Goal: Task Accomplishment & Management: Use online tool/utility

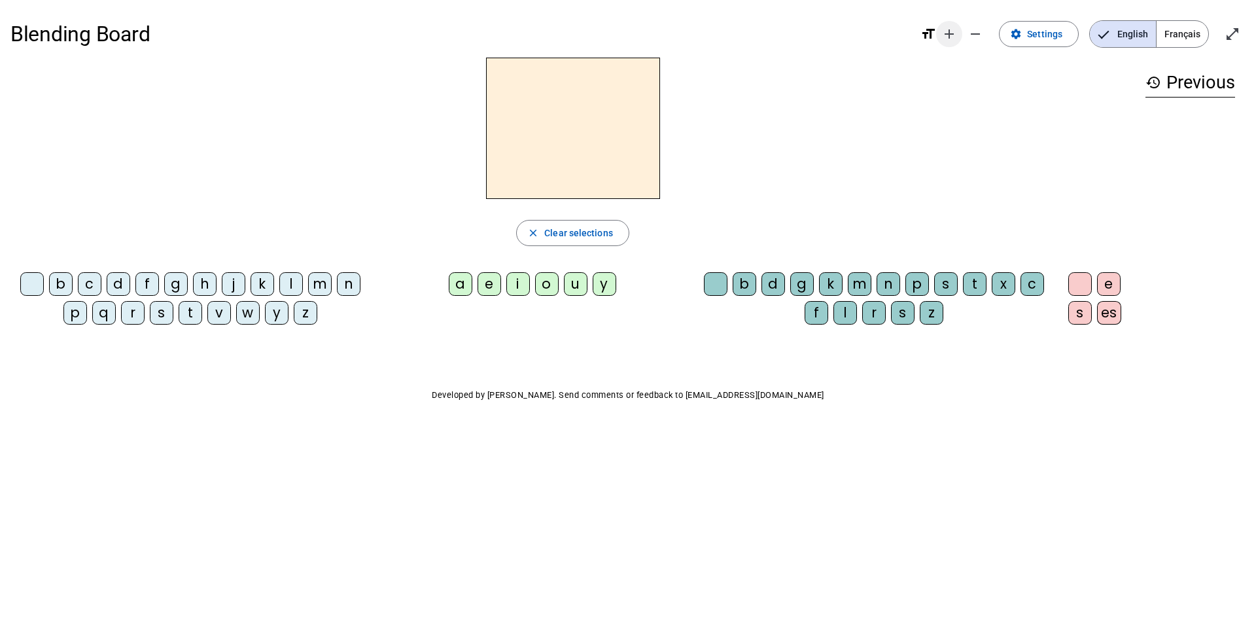
click at [931, 31] on mat-icon "add" at bounding box center [950, 34] width 16 height 16
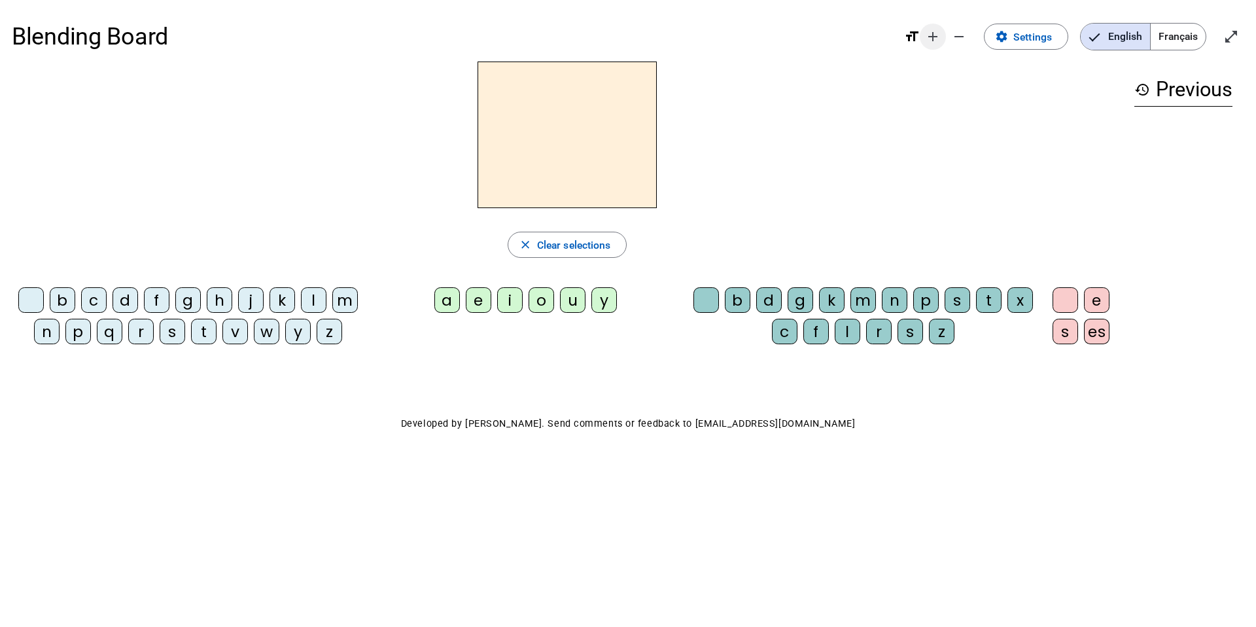
click at [931, 31] on mat-icon "remove" at bounding box center [959, 37] width 16 height 16
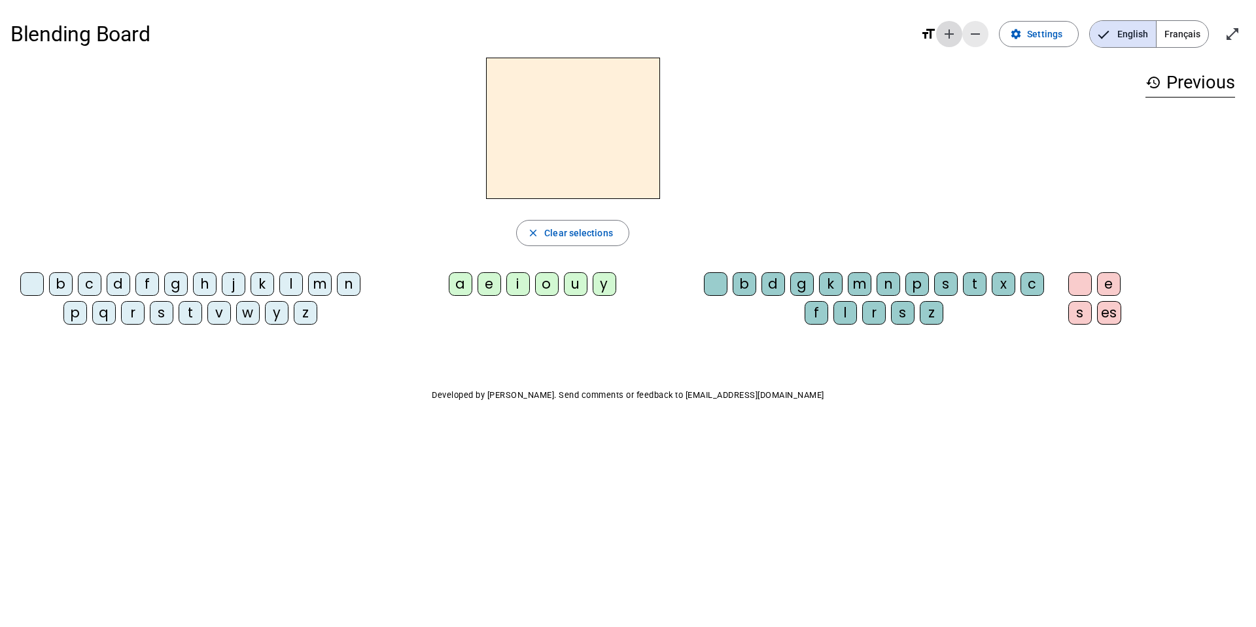
click at [931, 31] on mat-icon "add" at bounding box center [950, 34] width 16 height 16
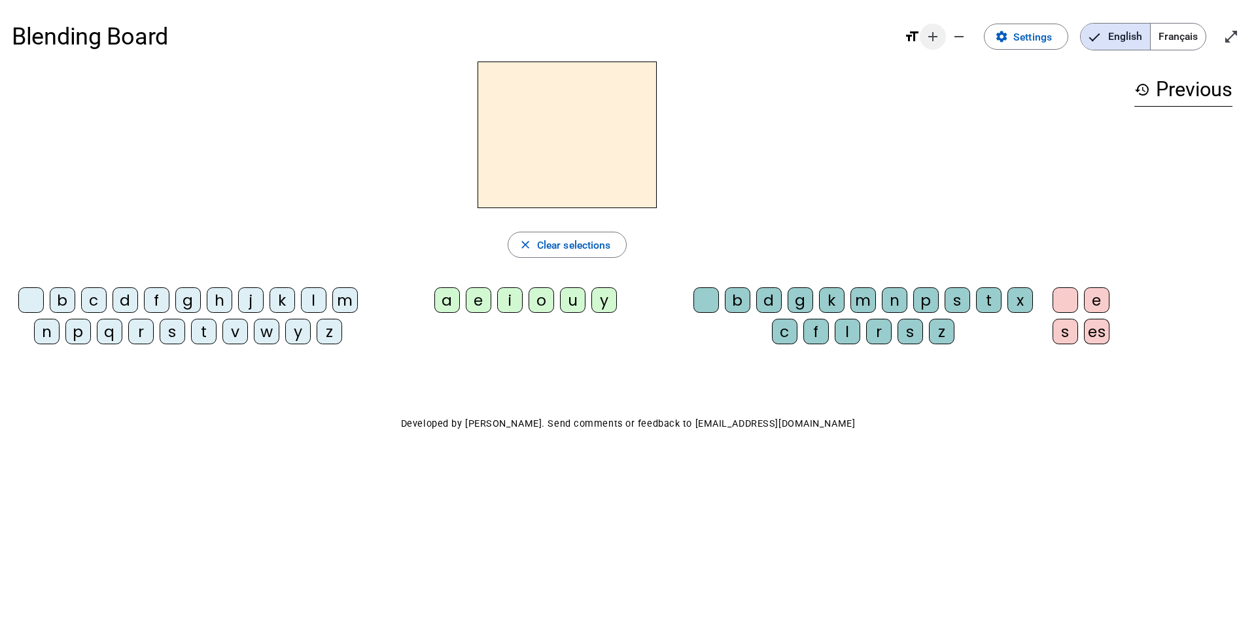
click at [931, 36] on mat-icon "add" at bounding box center [933, 37] width 16 height 16
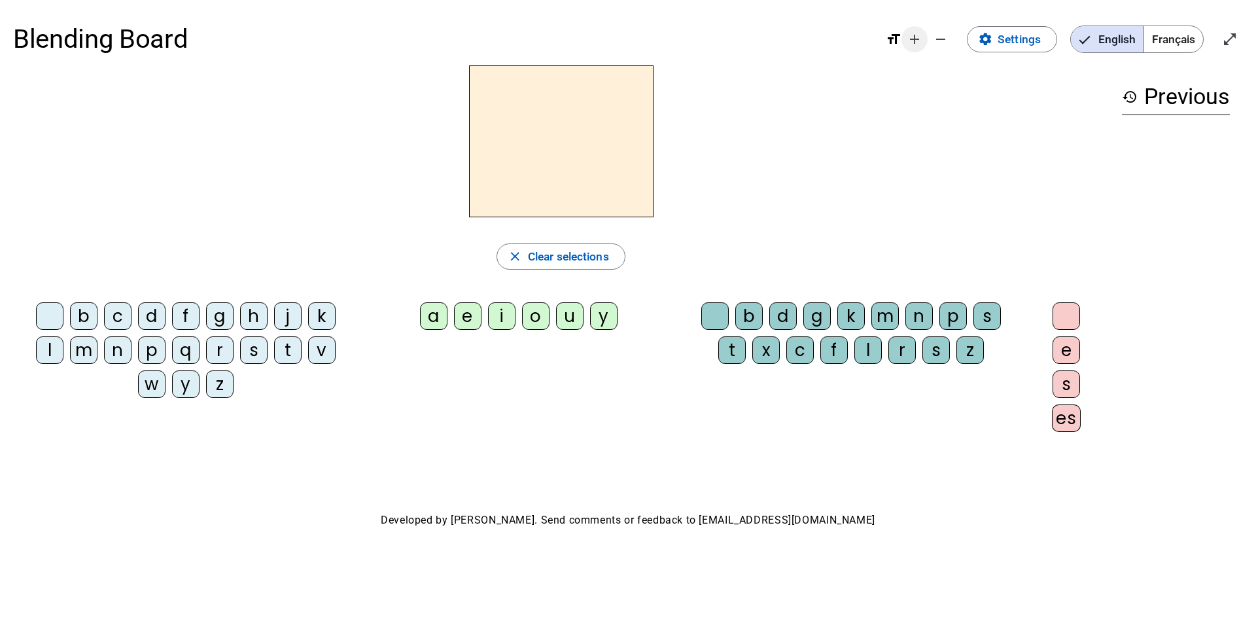
click at [911, 40] on mat-icon "add" at bounding box center [915, 39] width 16 height 16
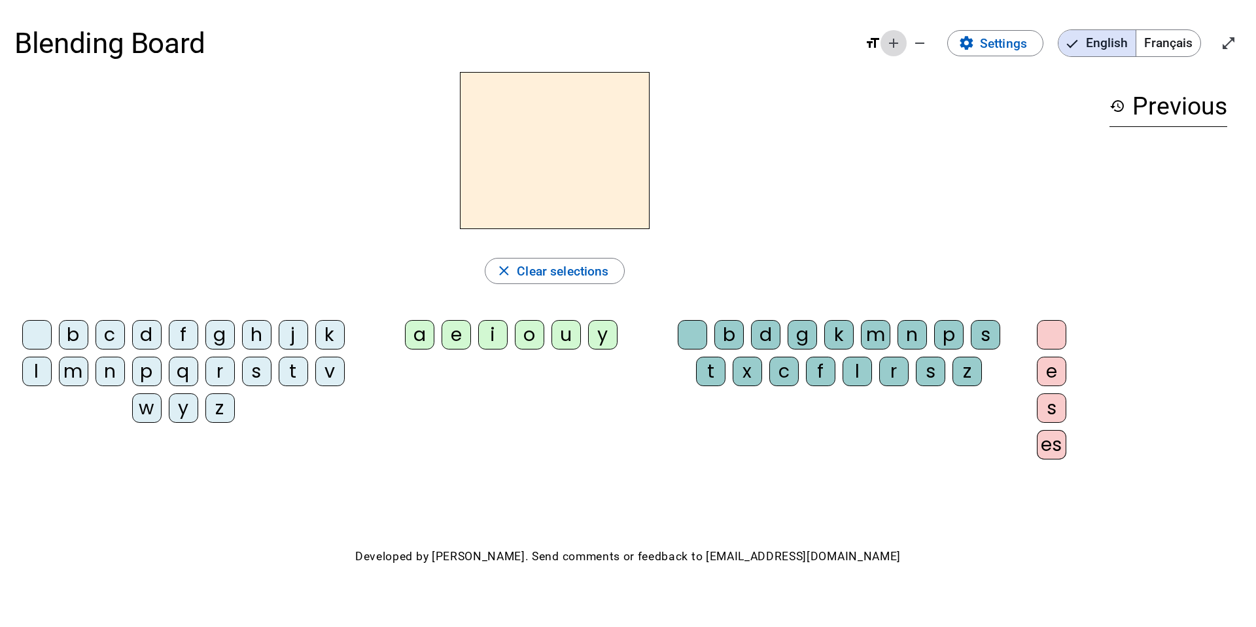
click at [891, 46] on mat-icon "add" at bounding box center [894, 43] width 16 height 16
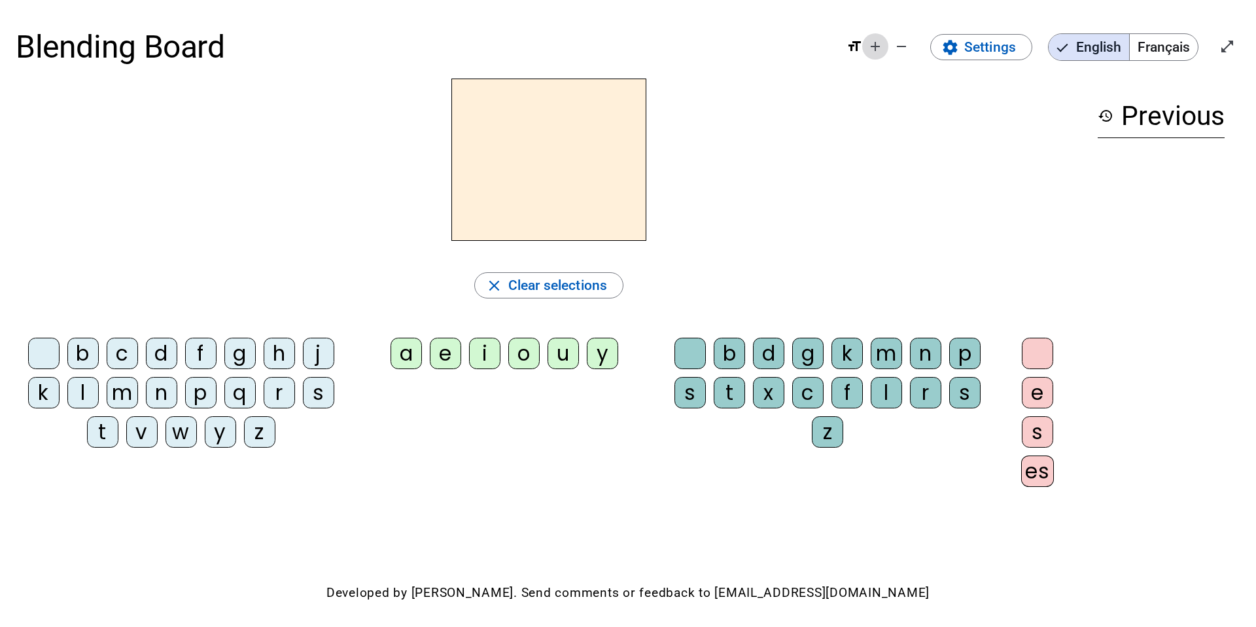
click at [873, 48] on mat-icon "add" at bounding box center [876, 47] width 16 height 16
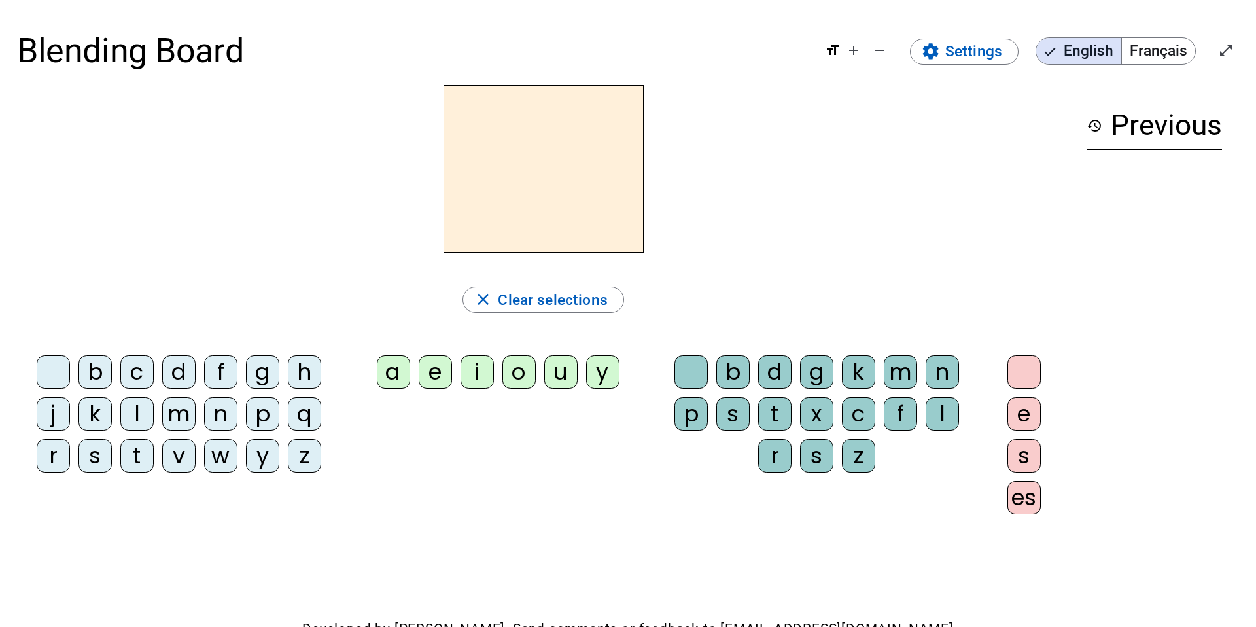
click at [837, 54] on mat-icon "format_size" at bounding box center [833, 51] width 16 height 16
click at [852, 53] on mat-icon "add" at bounding box center [854, 51] width 16 height 16
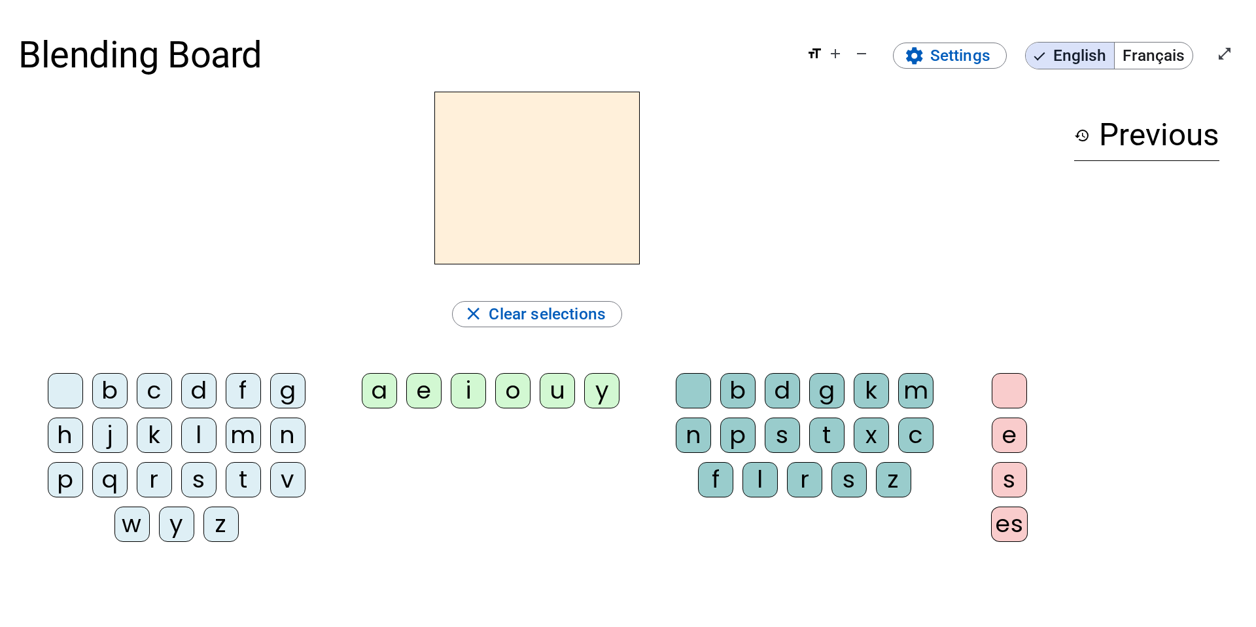
click at [199, 425] on div "l" at bounding box center [198, 434] width 35 height 35
click at [372, 395] on div "a" at bounding box center [379, 390] width 35 height 35
click at [428, 387] on div "e" at bounding box center [423, 390] width 35 height 35
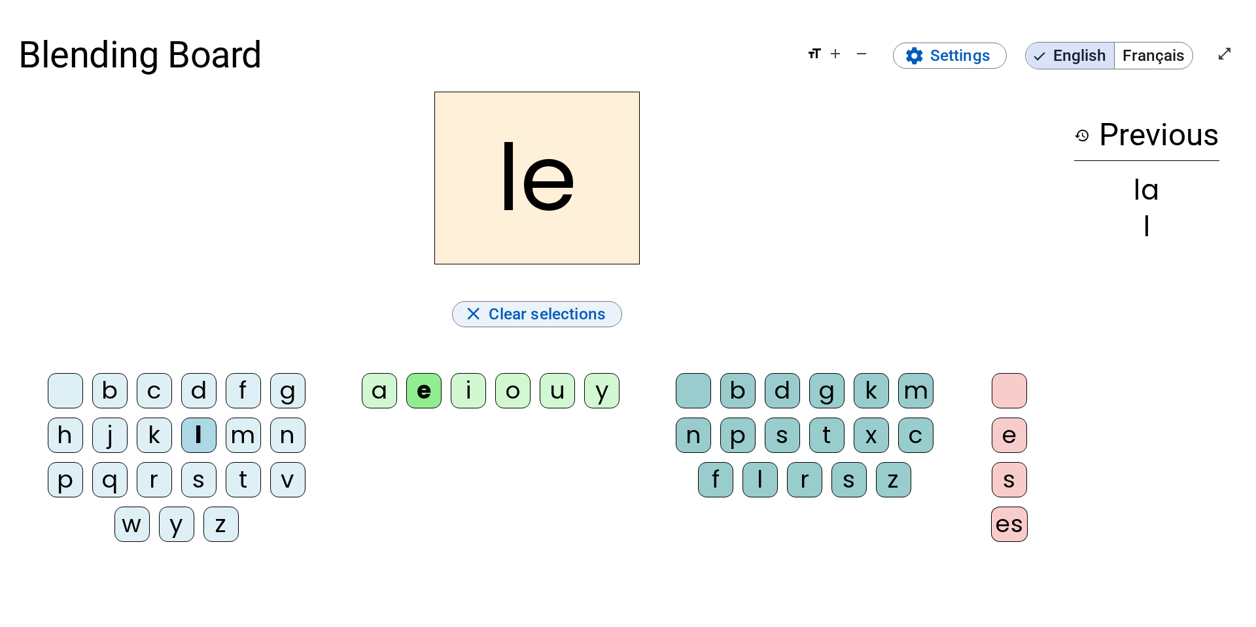
click at [489, 317] on span "Clear selections" at bounding box center [547, 313] width 117 height 27
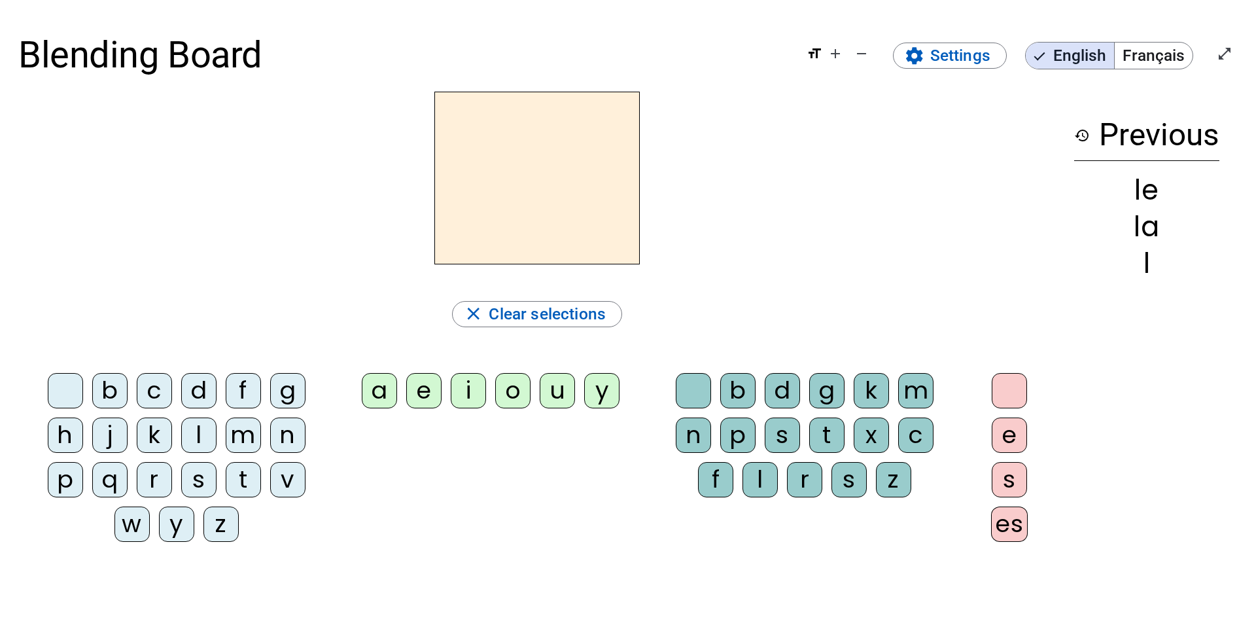
click at [213, 431] on div "l" at bounding box center [198, 434] width 35 height 35
click at [554, 386] on div "u" at bounding box center [557, 390] width 35 height 35
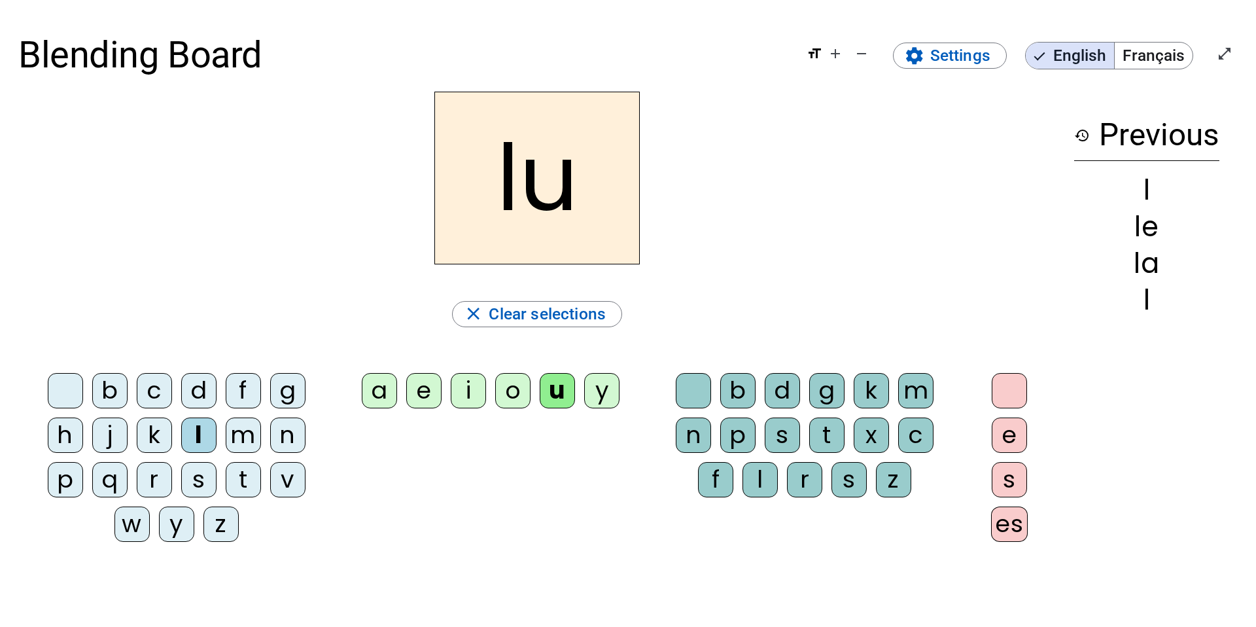
click at [827, 437] on div "t" at bounding box center [826, 434] width 35 height 35
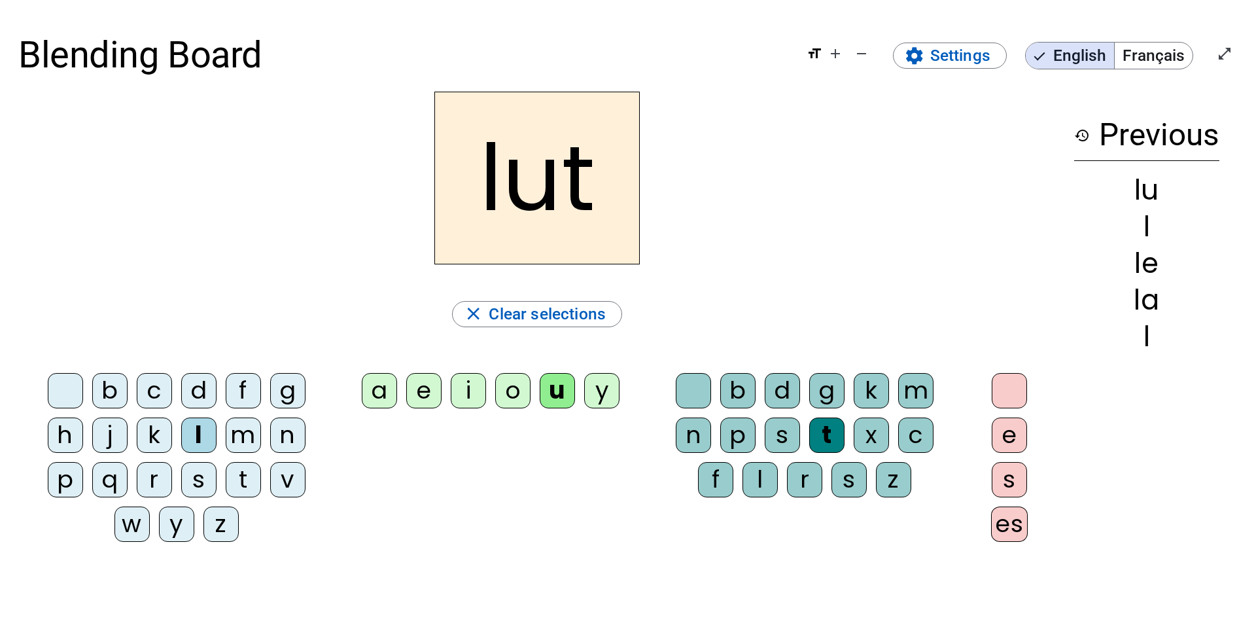
click at [690, 364] on div "b d g k m n p s t x c f l r s z" at bounding box center [809, 440] width 326 height 152
click at [690, 368] on div "b d g k m n p s t x c f l r s z" at bounding box center [809, 440] width 326 height 152
click at [683, 390] on div at bounding box center [693, 390] width 35 height 35
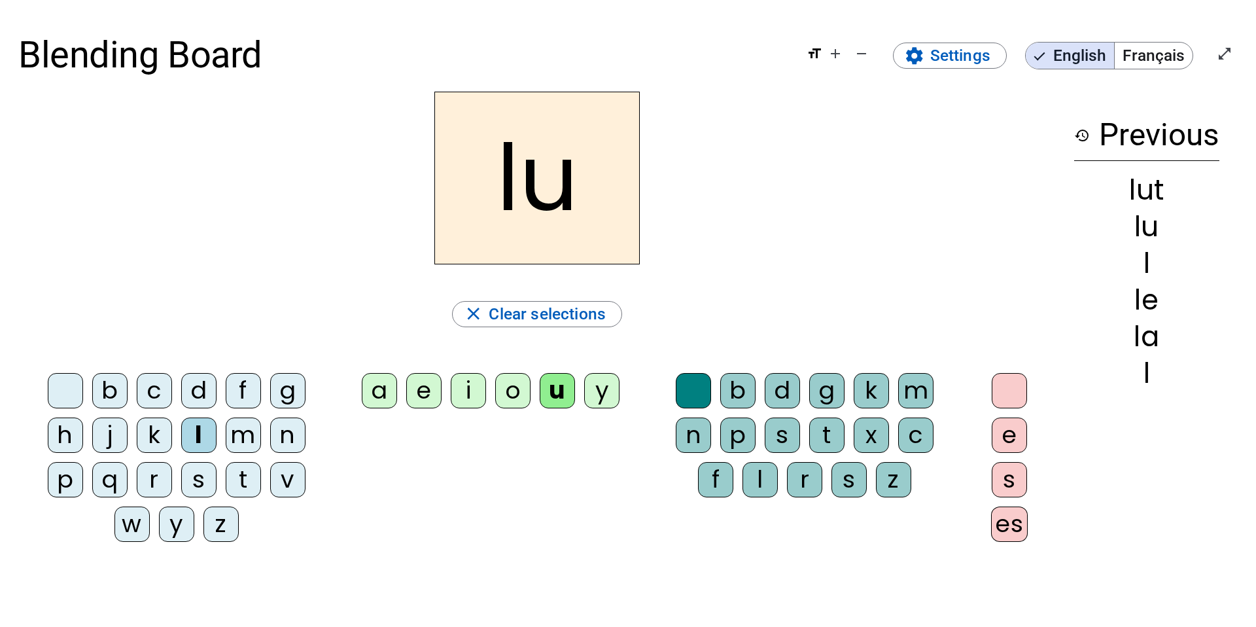
click at [232, 437] on div "t" at bounding box center [243, 479] width 35 height 35
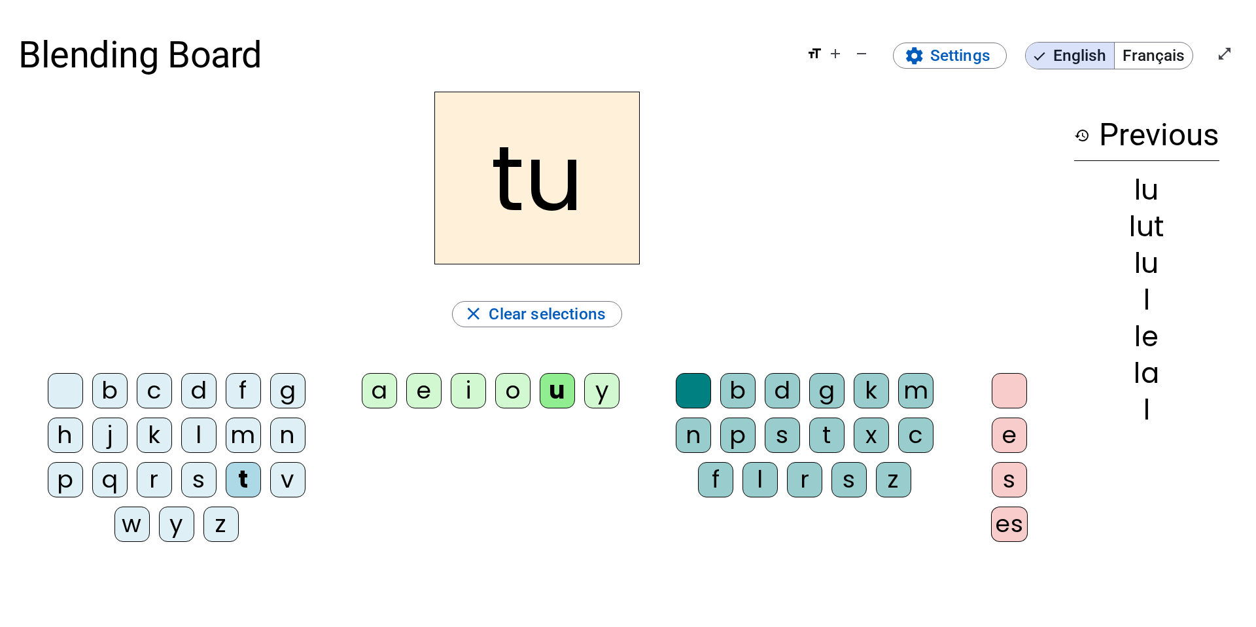
click at [423, 406] on div "e" at bounding box center [423, 390] width 35 height 35
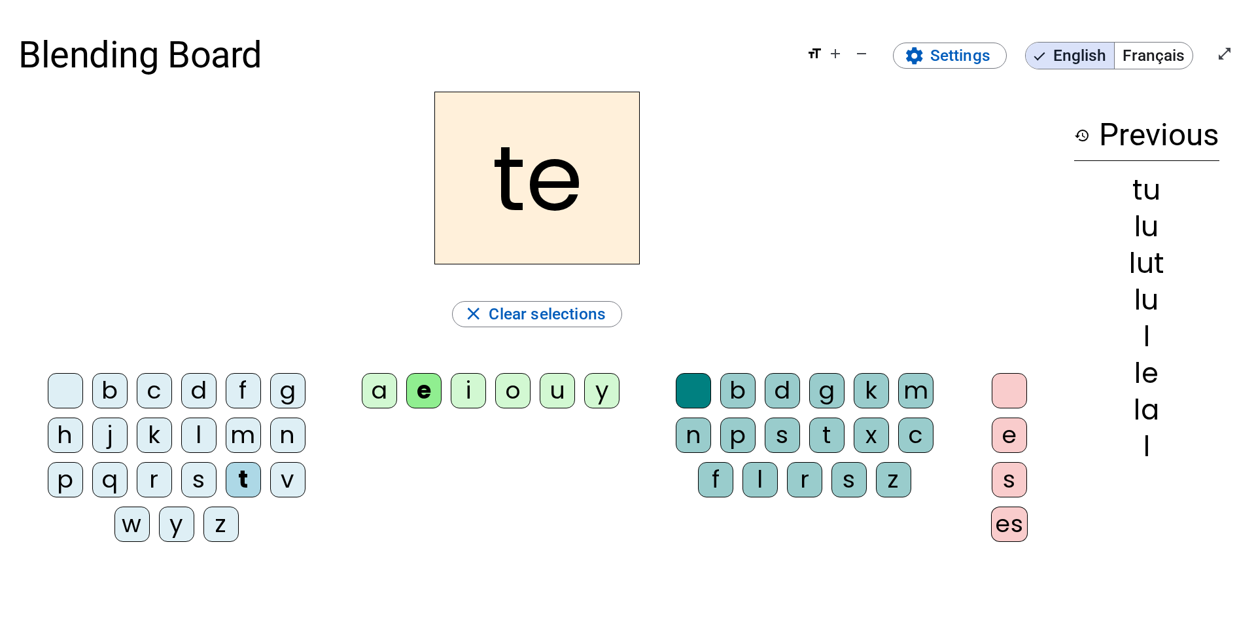
click at [389, 395] on div "a" at bounding box center [379, 390] width 35 height 35
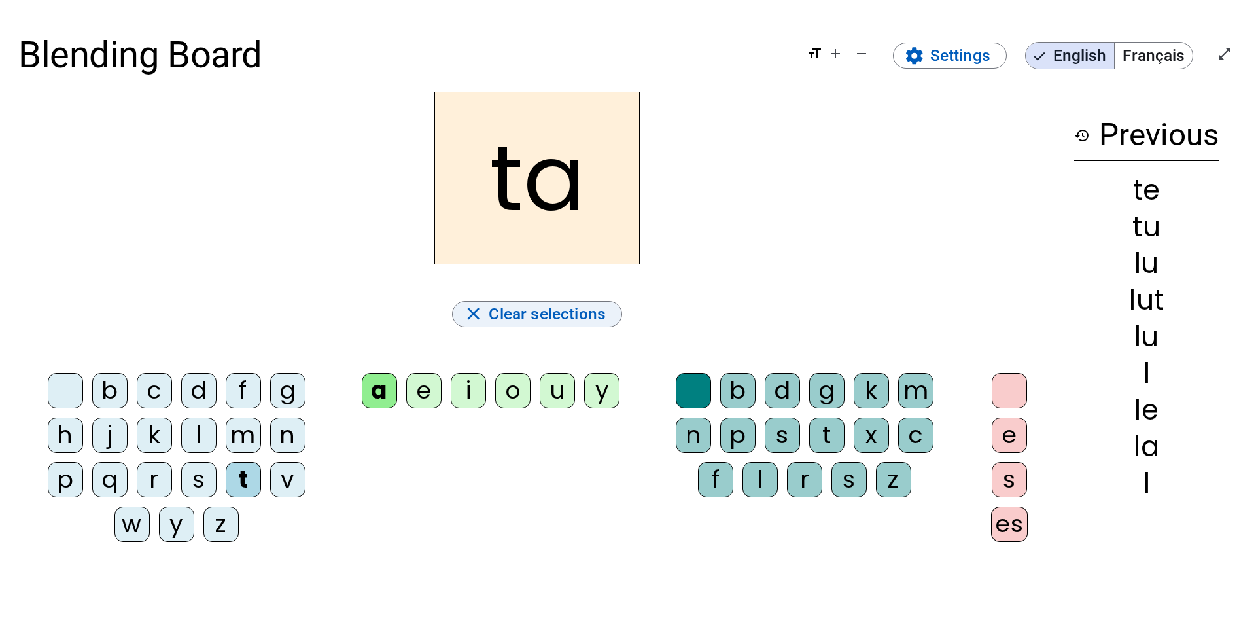
click at [570, 317] on span "Clear selections" at bounding box center [547, 313] width 117 height 27
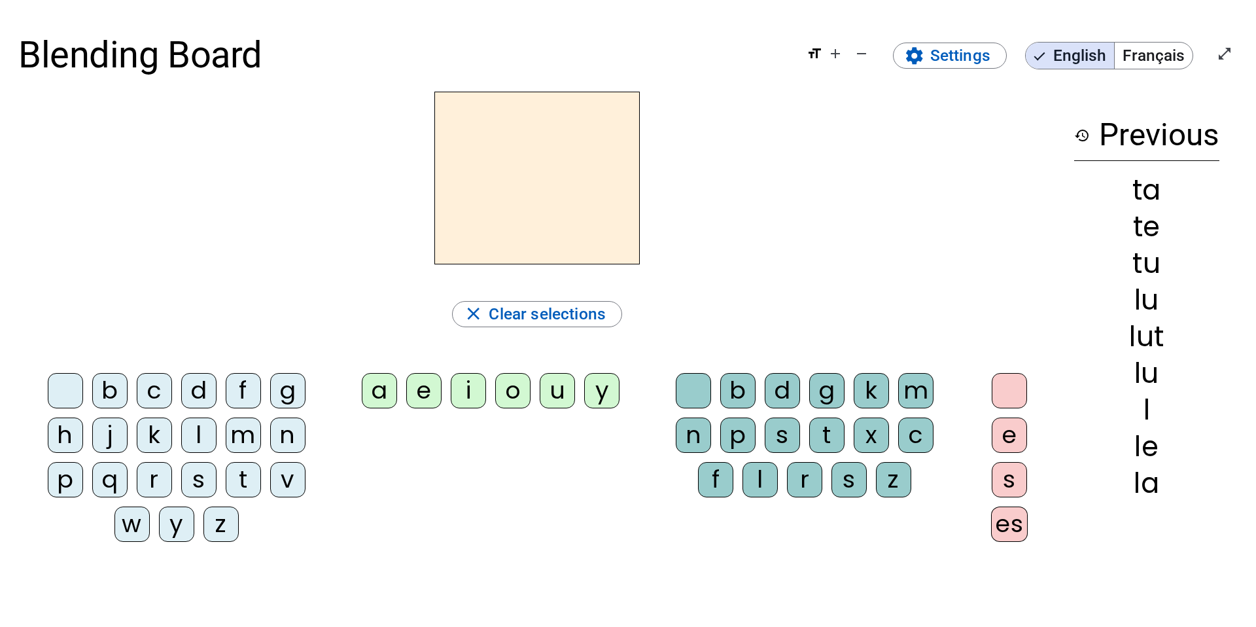
click at [931, 141] on mat-icon "history" at bounding box center [1082, 136] width 16 height 16
click at [931, 136] on mat-icon "history" at bounding box center [1082, 136] width 16 height 16
click at [931, 56] on mat-icon "open_in_full" at bounding box center [1225, 54] width 16 height 16
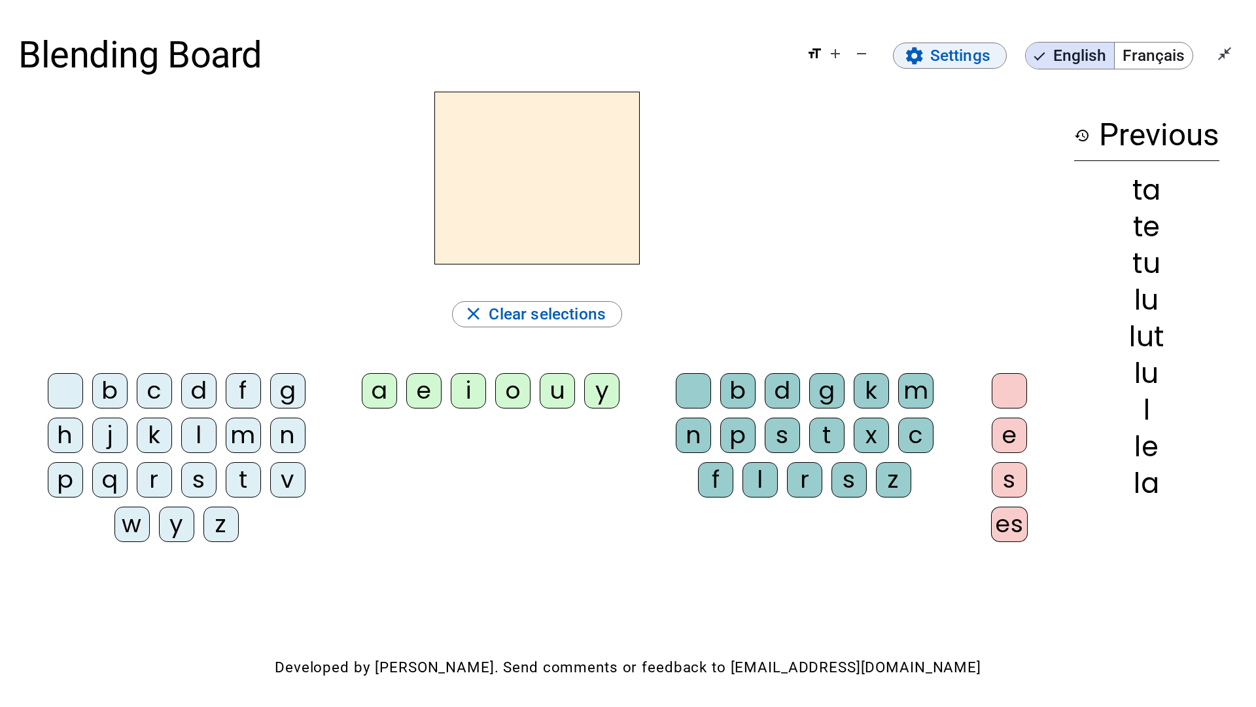
click at [923, 50] on mat-icon "settings" at bounding box center [914, 56] width 21 height 21
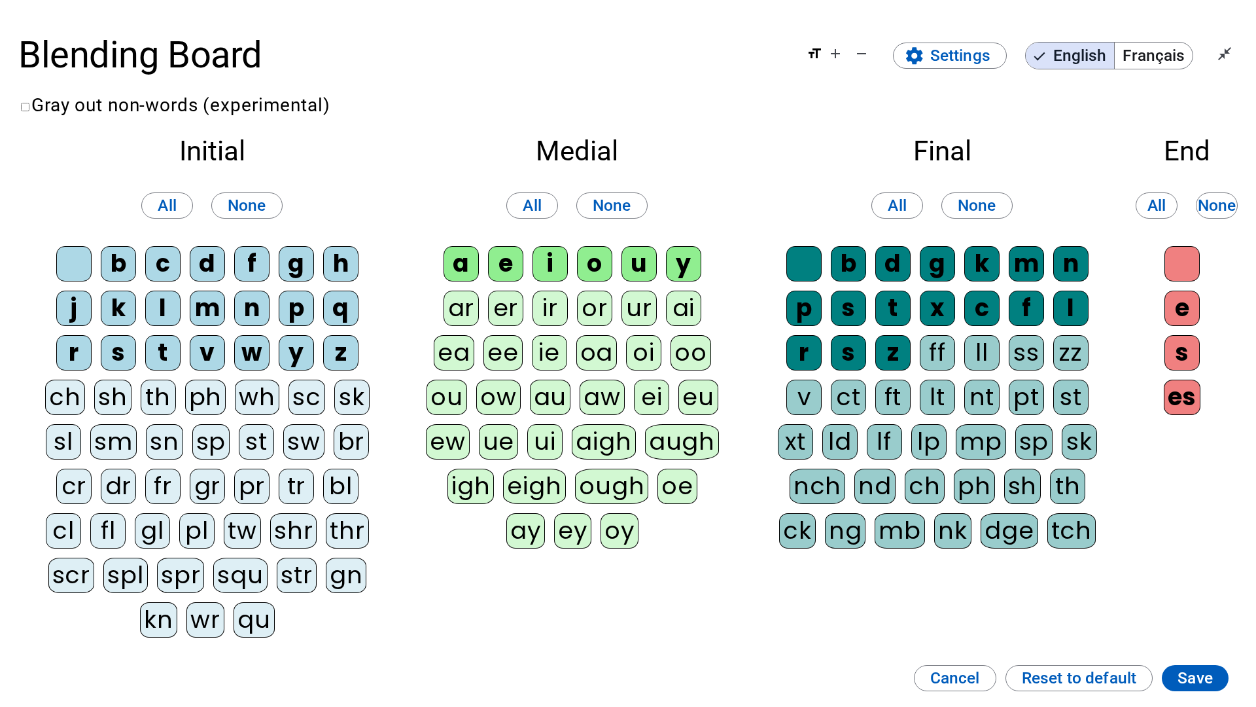
click at [154, 312] on div "l" at bounding box center [162, 308] width 35 height 35
click at [456, 278] on div "a" at bounding box center [461, 263] width 35 height 35
click at [497, 267] on div "e" at bounding box center [505, 263] width 35 height 35
click at [636, 253] on div "u" at bounding box center [639, 263] width 35 height 35
click at [166, 352] on div "t" at bounding box center [162, 352] width 35 height 35
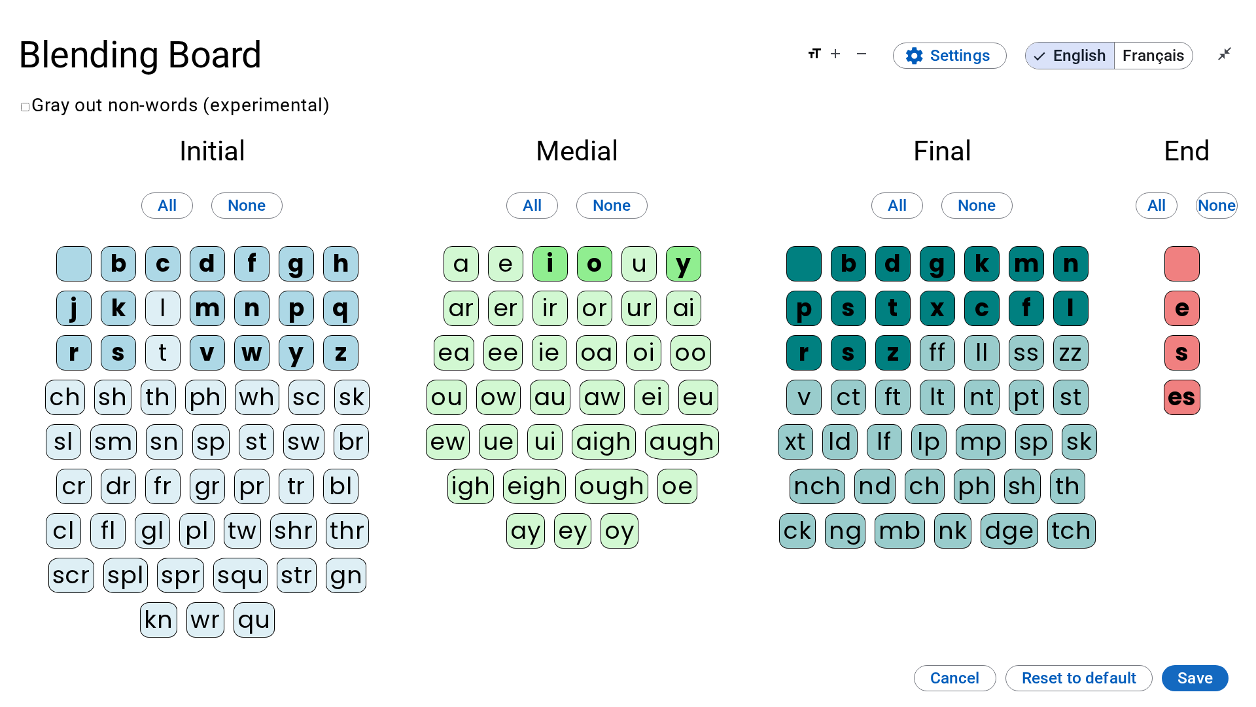
click at [931, 437] on span "Save" at bounding box center [1195, 677] width 35 height 27
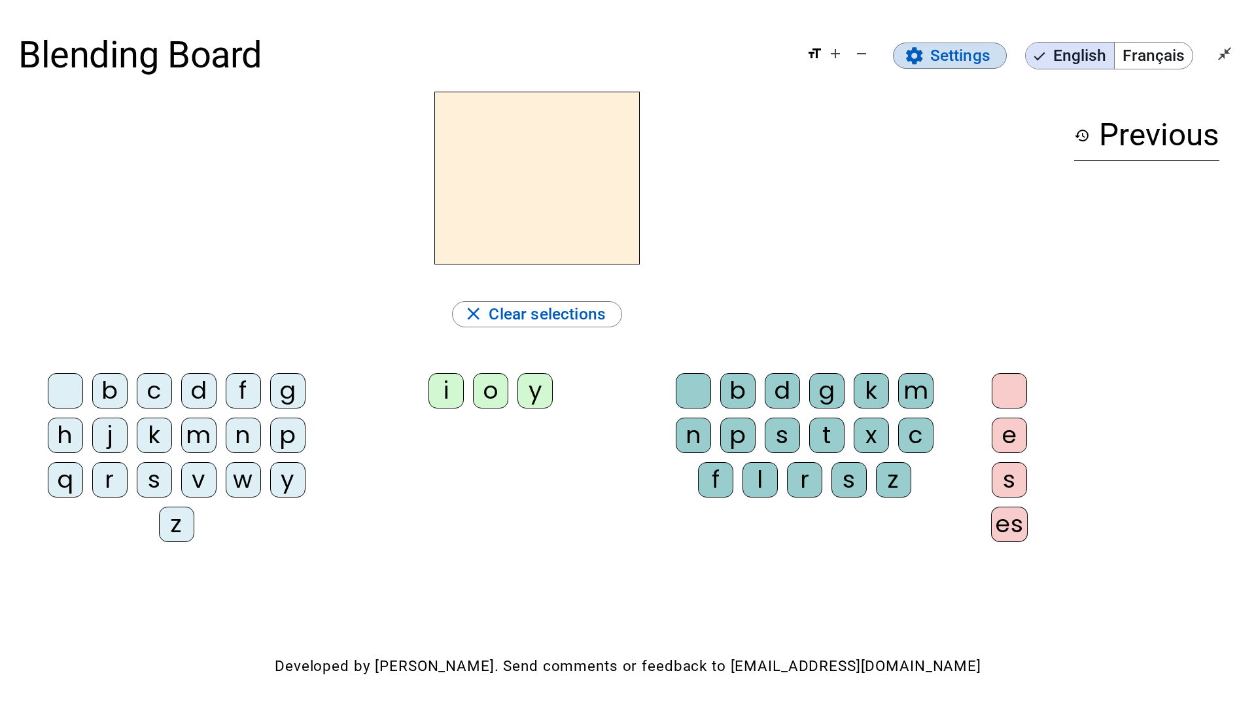
click at [931, 57] on span "Settings" at bounding box center [960, 55] width 60 height 27
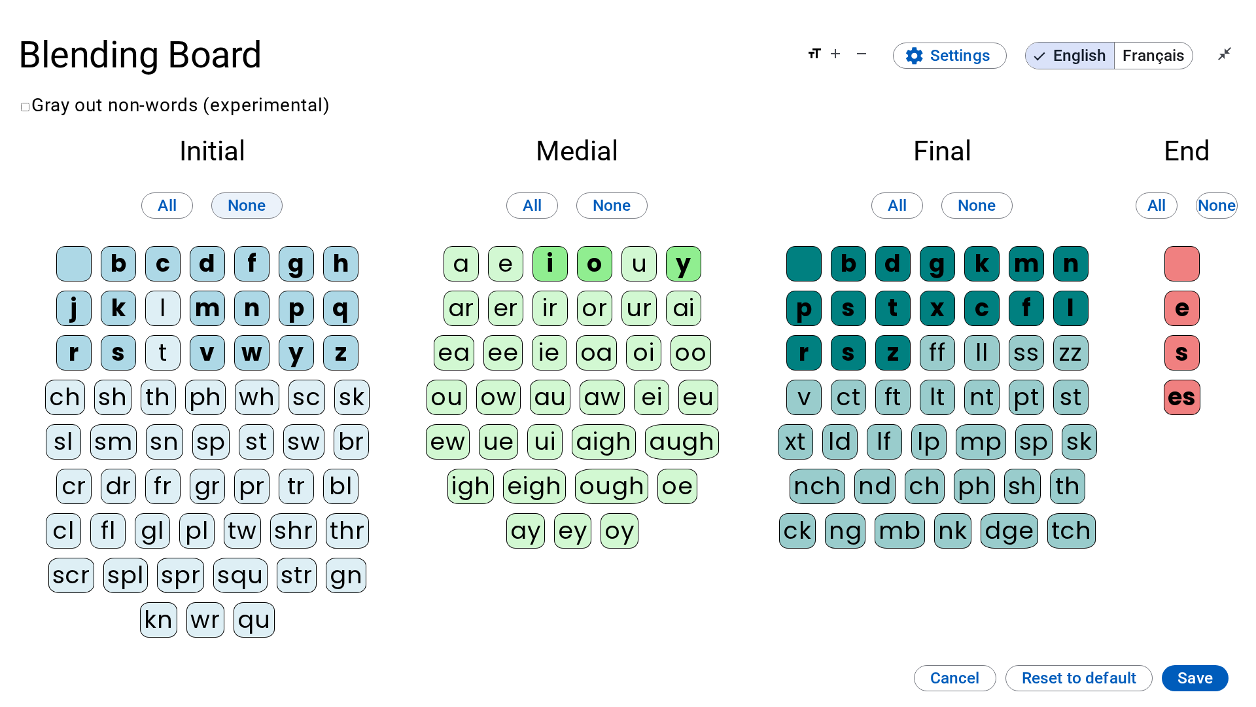
click at [235, 209] on span "None" at bounding box center [247, 205] width 39 height 27
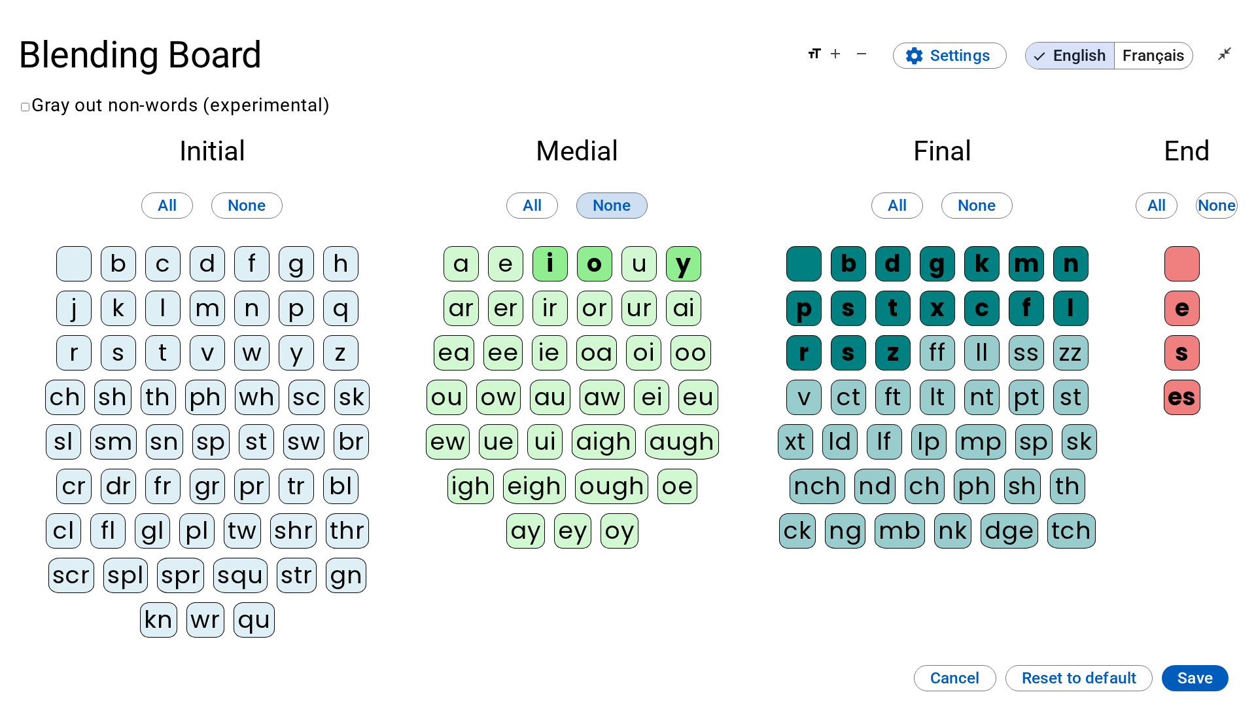
click at [602, 200] on span "None" at bounding box center [612, 205] width 39 height 27
click at [931, 208] on span "None" at bounding box center [977, 205] width 39 height 27
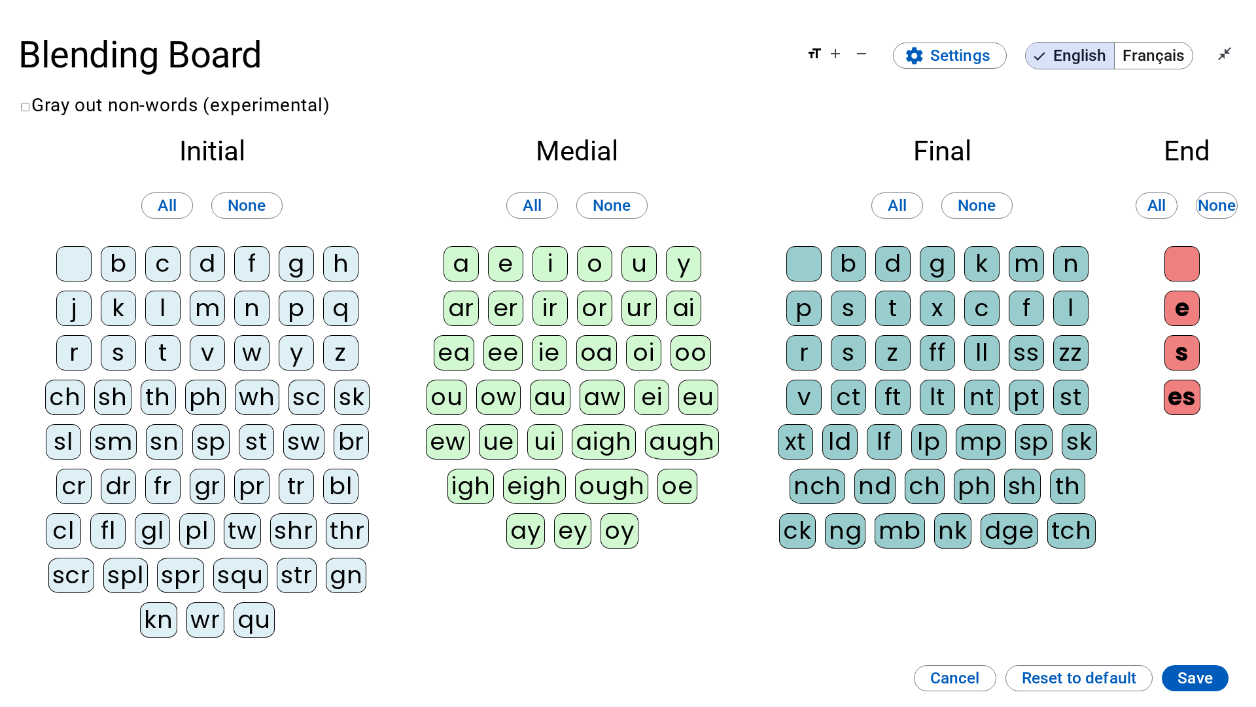
click at [630, 272] on div "u" at bounding box center [639, 263] width 35 height 35
click at [514, 255] on div "e" at bounding box center [505, 263] width 35 height 35
click at [465, 268] on div "a" at bounding box center [461, 263] width 35 height 35
click at [175, 311] on div "l" at bounding box center [162, 308] width 35 height 35
click at [172, 364] on div "t" at bounding box center [162, 352] width 35 height 35
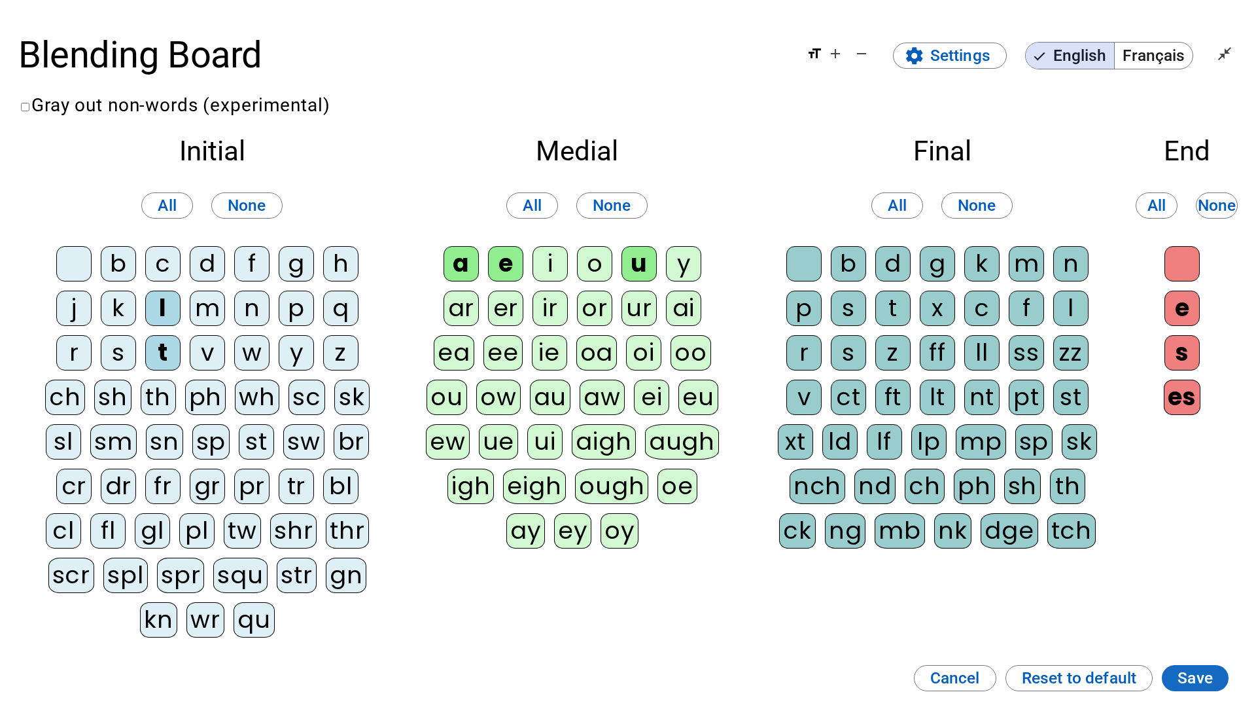
click at [931, 437] on span "Save" at bounding box center [1195, 677] width 35 height 27
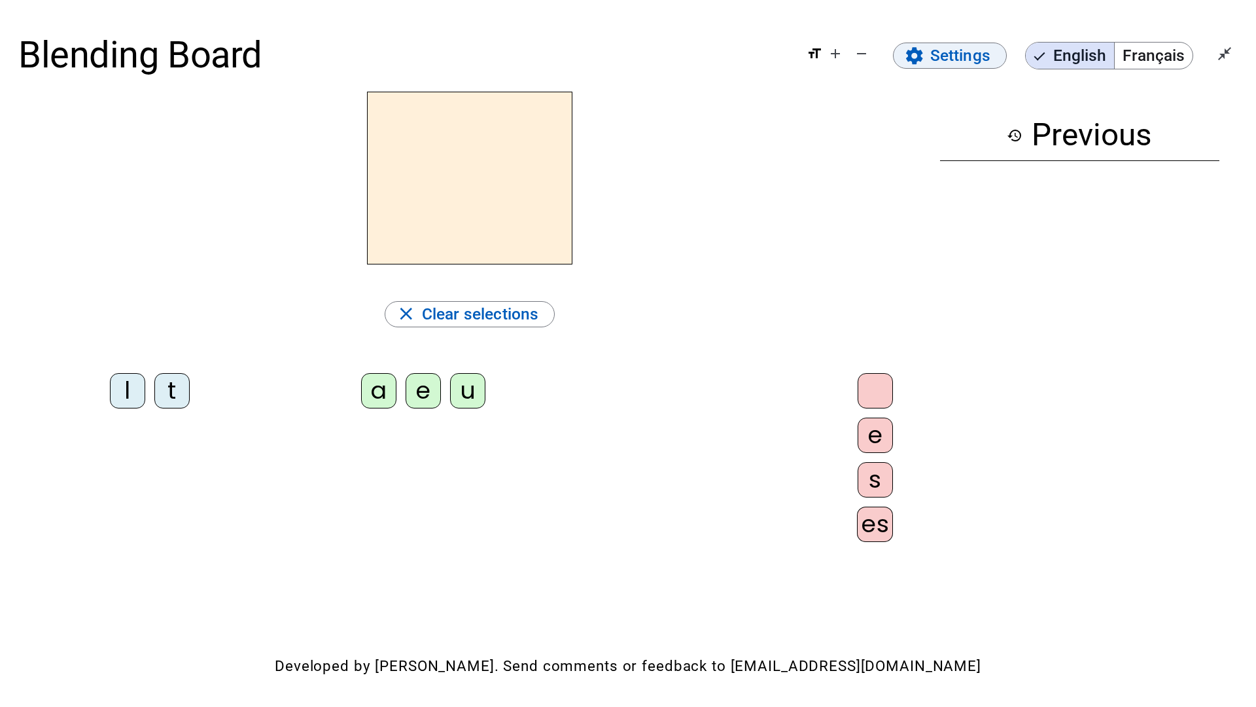
click at [931, 50] on span at bounding box center [950, 55] width 113 height 31
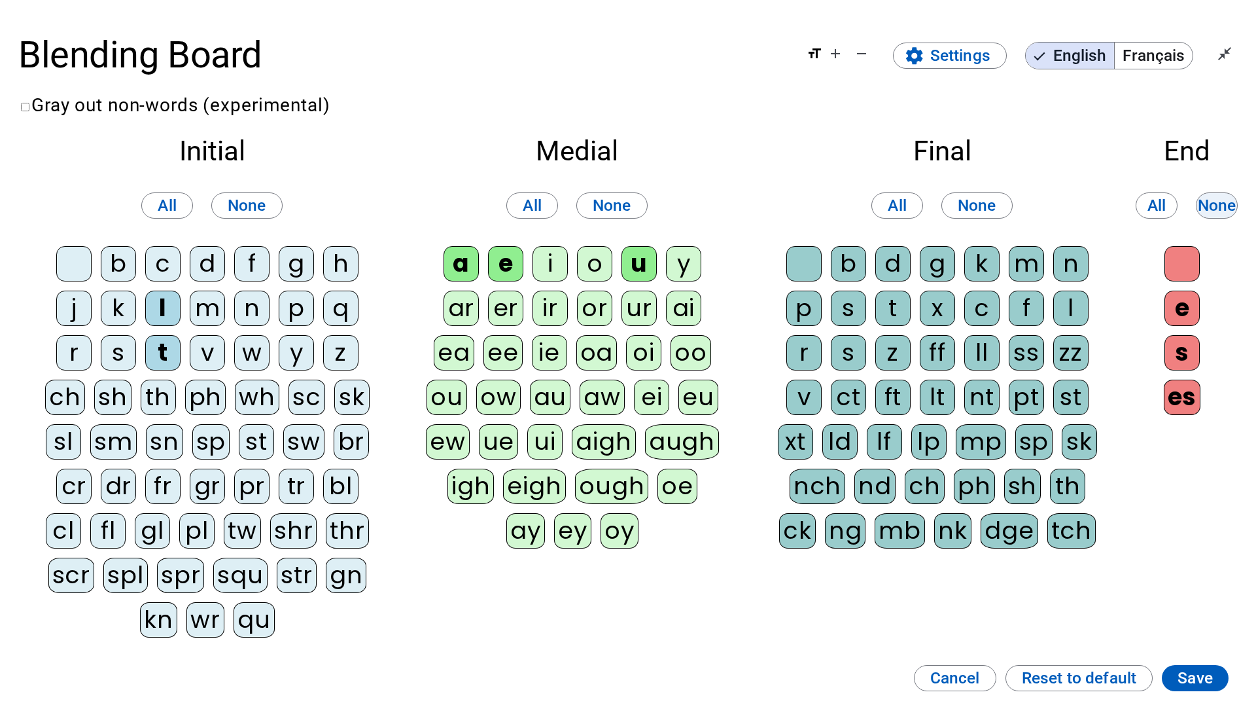
click at [931, 209] on span "None" at bounding box center [1217, 205] width 39 height 27
click at [931, 437] on span "Save" at bounding box center [1195, 677] width 35 height 27
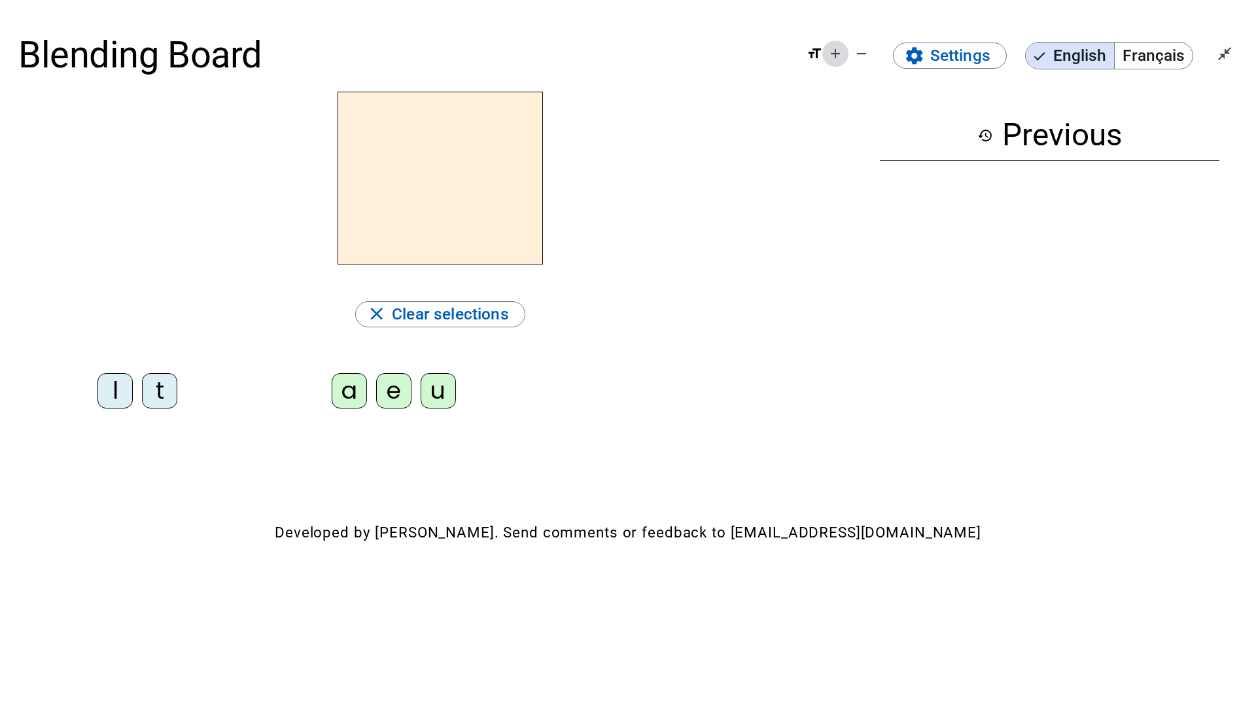
click at [834, 60] on mat-icon "add" at bounding box center [836, 54] width 16 height 16
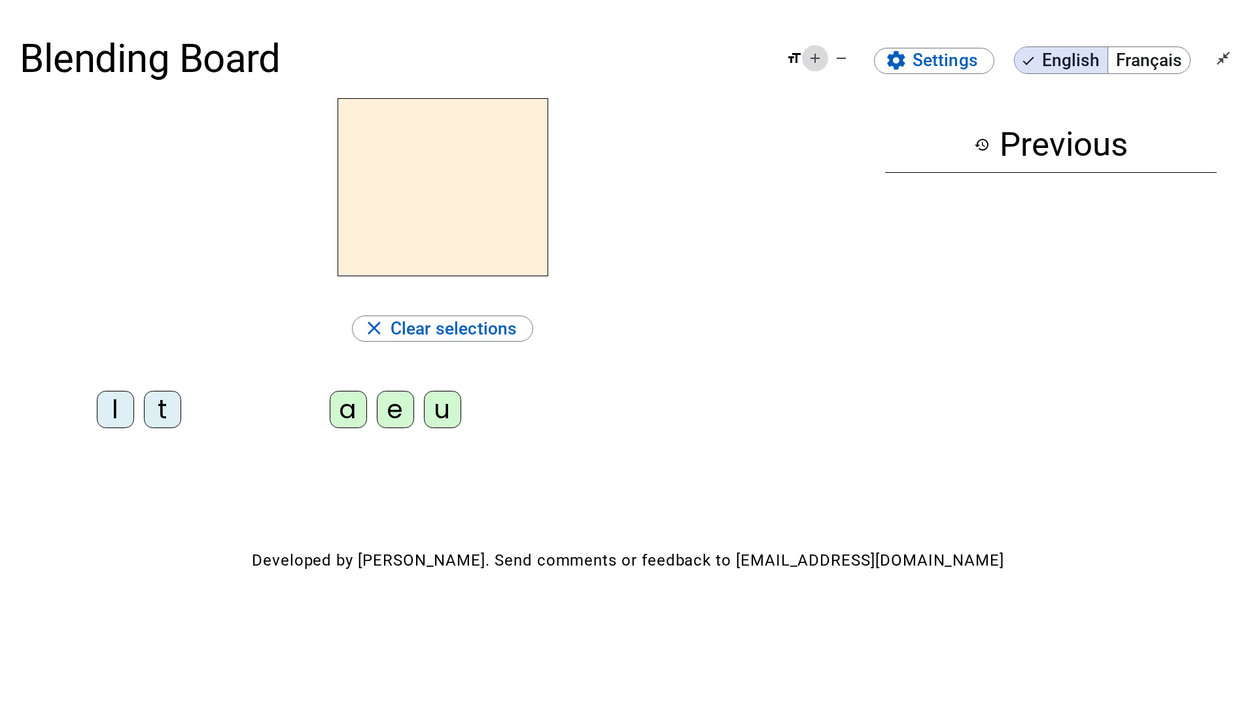
click at [820, 57] on mat-icon "add" at bounding box center [815, 58] width 16 height 16
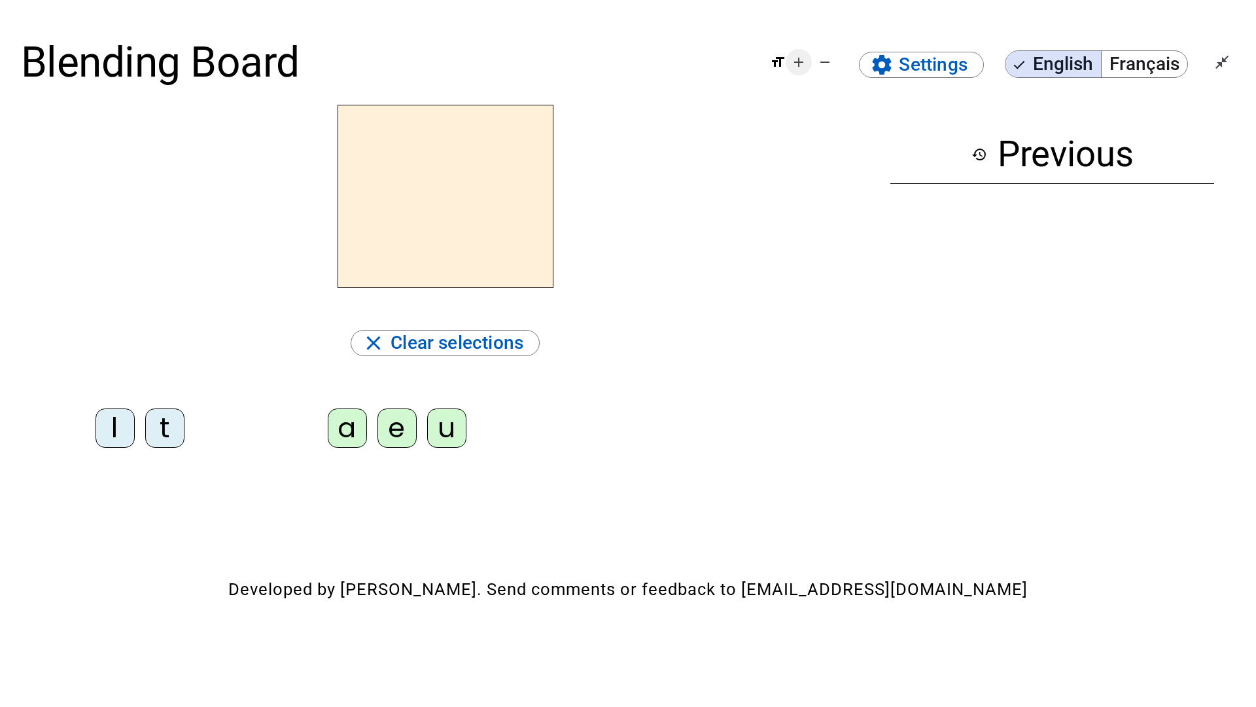
click at [794, 64] on mat-icon "add" at bounding box center [799, 62] width 16 height 16
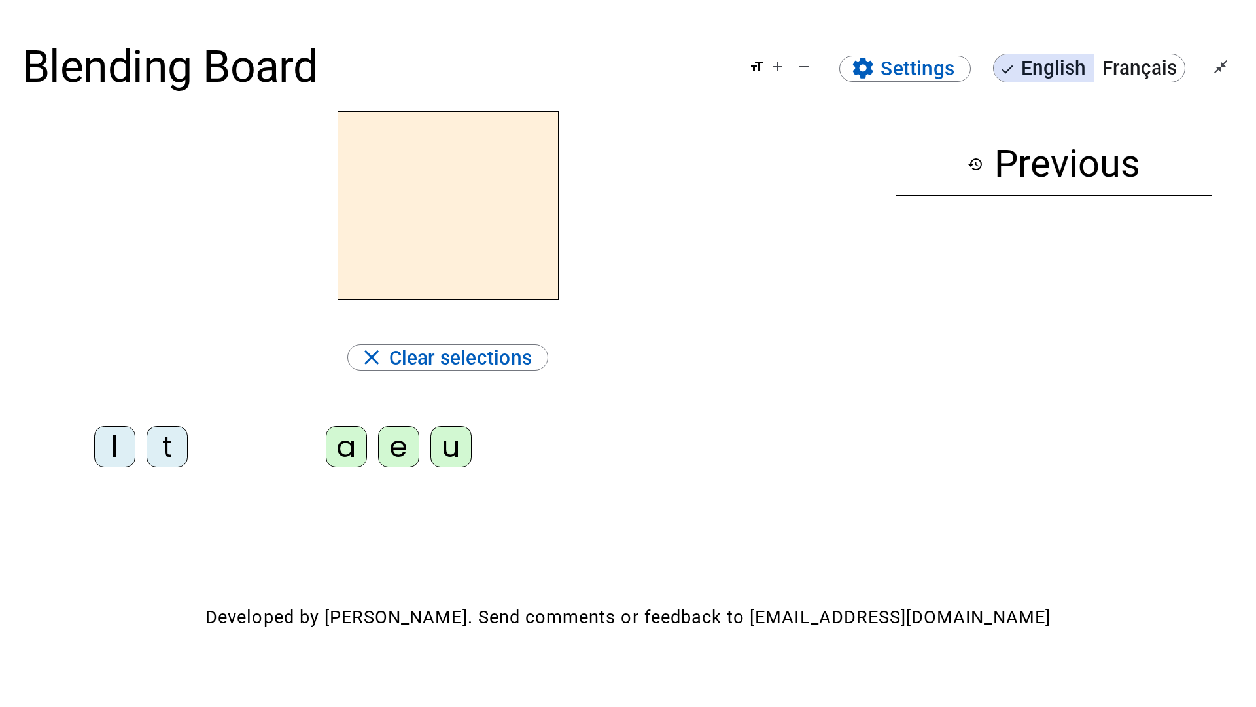
click at [115, 437] on div "l" at bounding box center [114, 446] width 41 height 41
click at [333, 437] on div "a" at bounding box center [346, 446] width 41 height 41
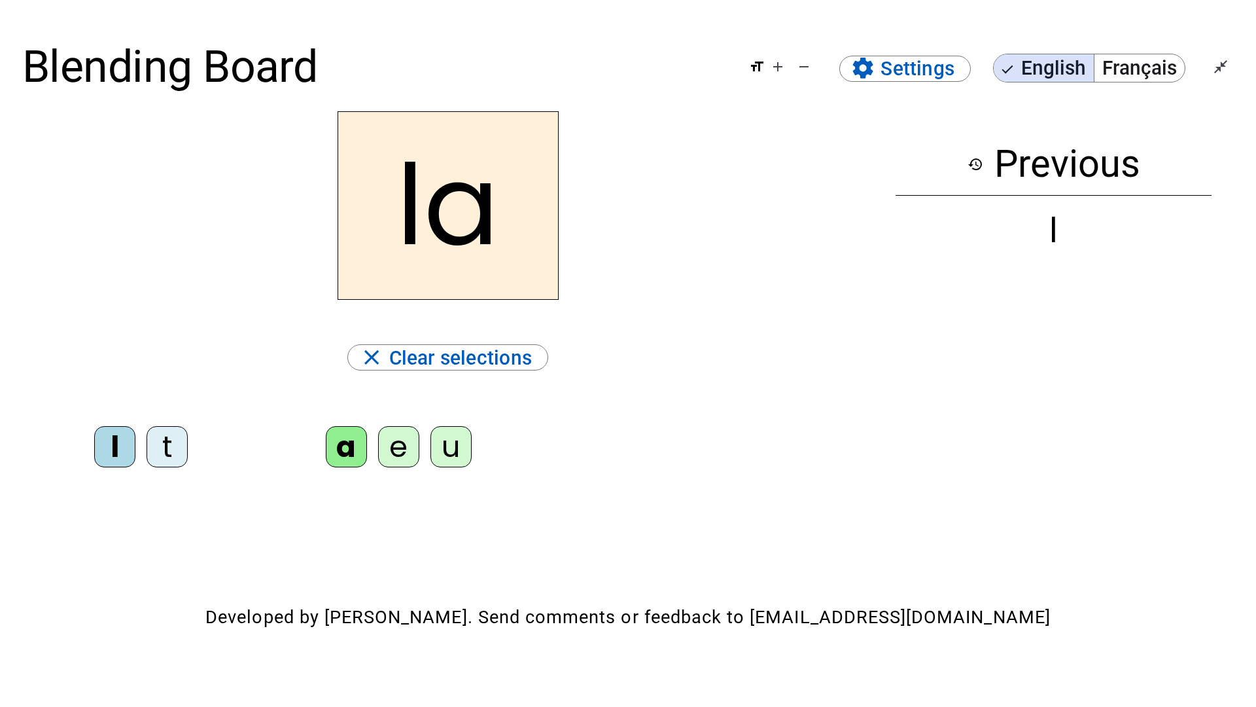
click at [752, 70] on mat-icon "format_size" at bounding box center [757, 67] width 16 height 16
click at [781, 69] on mat-icon "add" at bounding box center [778, 67] width 16 height 16
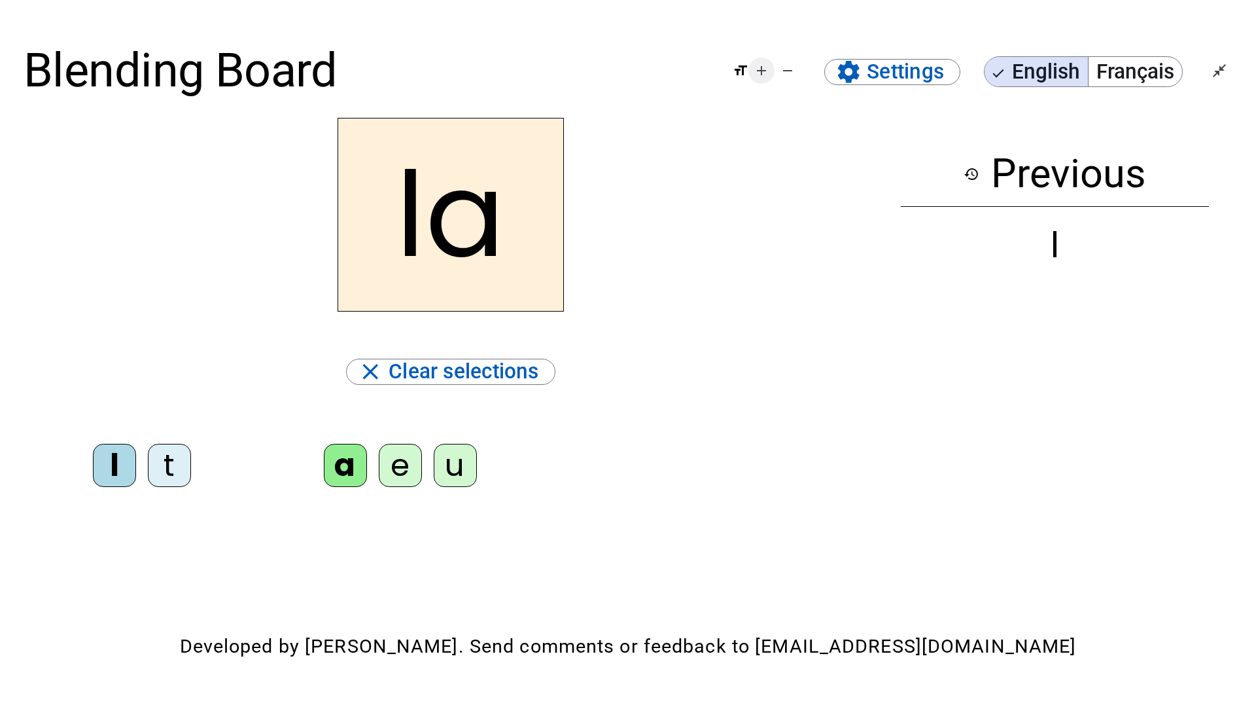
click at [759, 68] on mat-icon "add" at bounding box center [762, 71] width 16 height 16
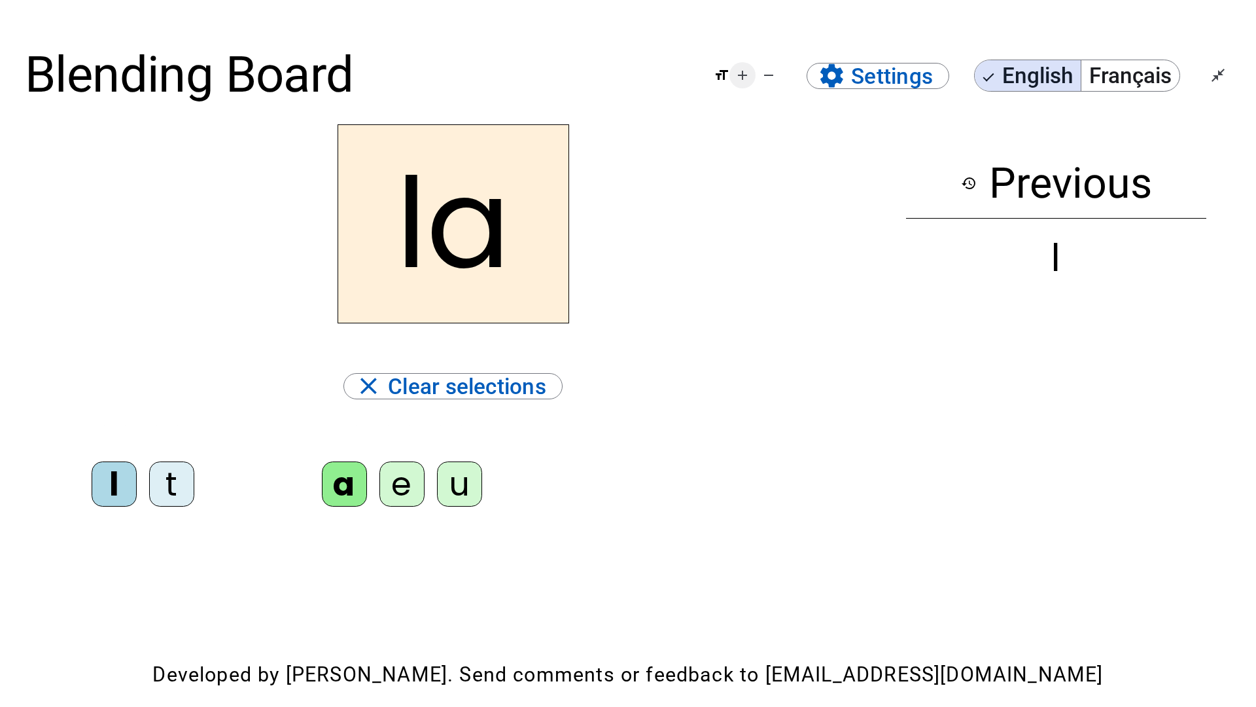
click at [736, 69] on mat-icon "add" at bounding box center [743, 75] width 16 height 16
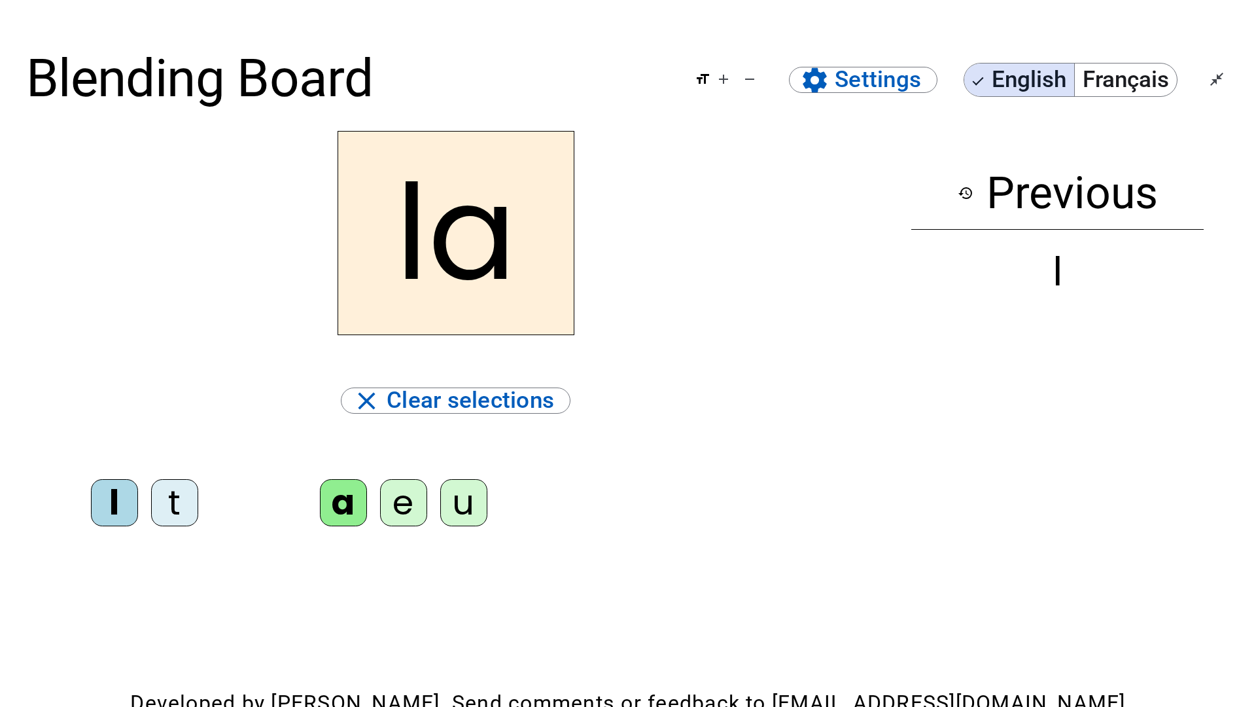
click at [351, 437] on div "a" at bounding box center [343, 502] width 47 height 47
click at [112, 437] on div "l" at bounding box center [114, 502] width 47 height 47
click at [113, 437] on div "l" at bounding box center [114, 502] width 47 height 47
click at [407, 437] on div "e" at bounding box center [403, 502] width 47 height 47
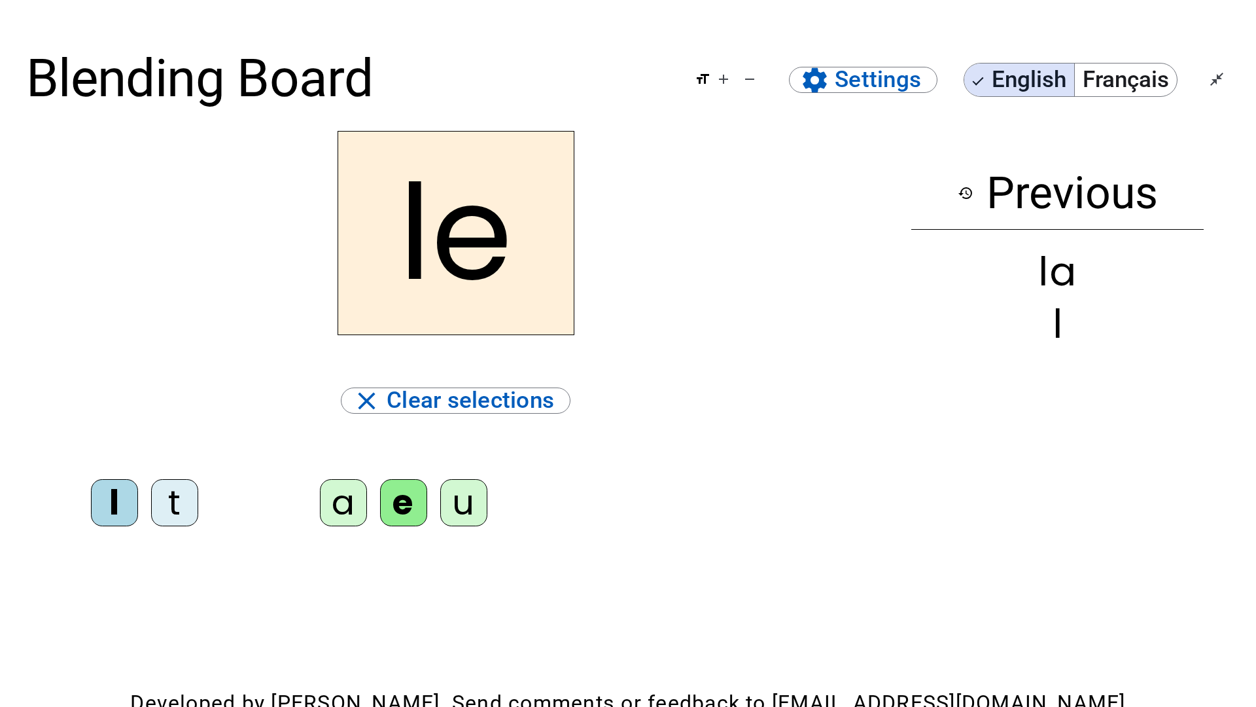
click at [459, 437] on div "u" at bounding box center [463, 502] width 47 height 47
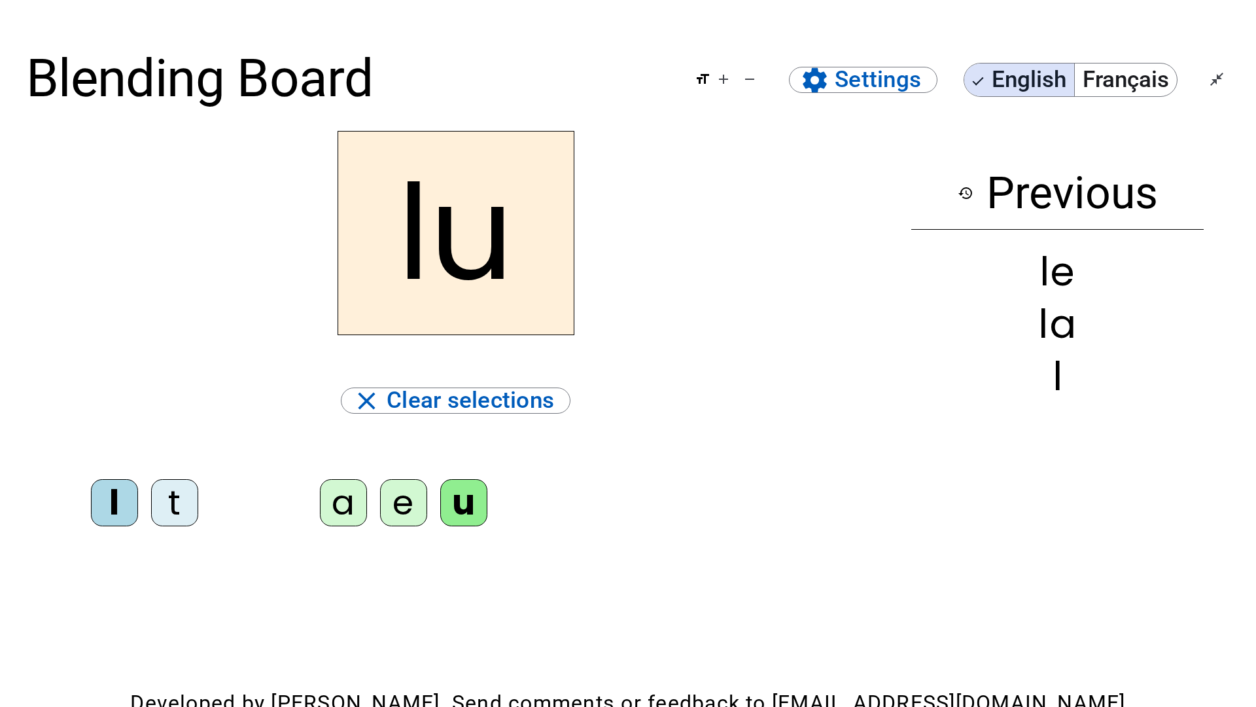
click at [174, 437] on div "t" at bounding box center [174, 502] width 47 height 47
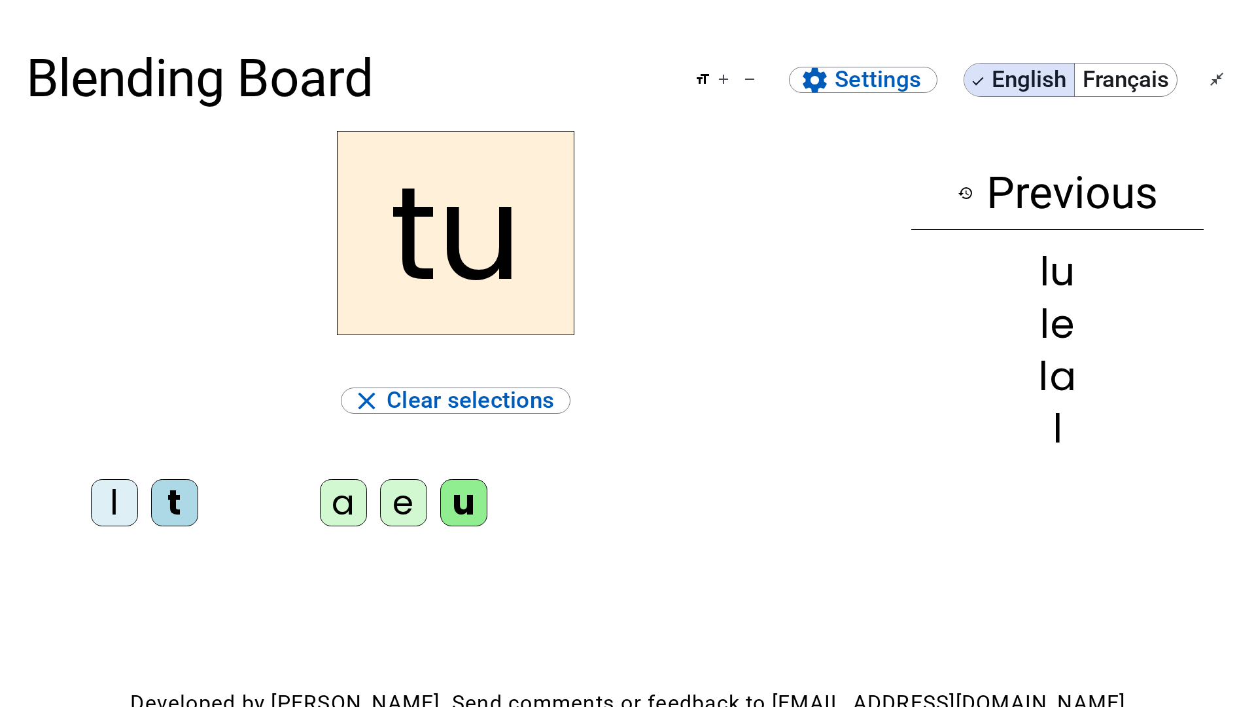
click at [406, 437] on div "e" at bounding box center [403, 502] width 47 height 47
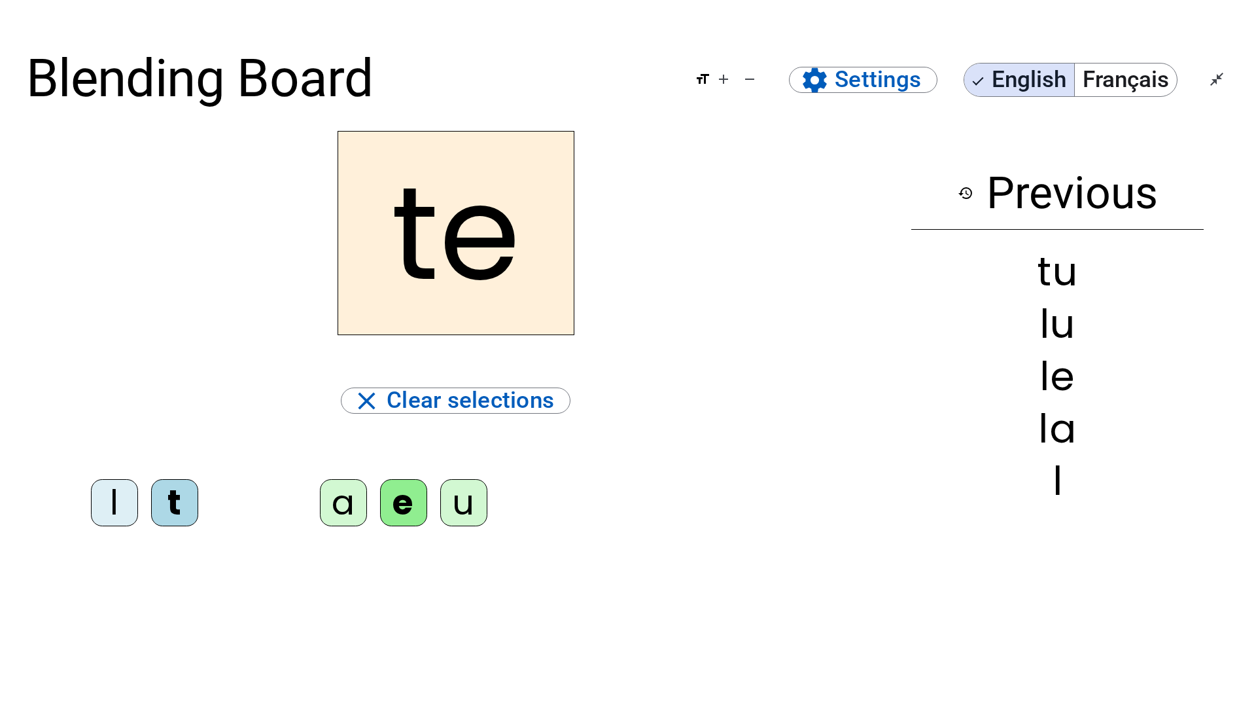
click at [343, 437] on div "a" at bounding box center [343, 502] width 47 height 47
